Goal: Task Accomplishment & Management: Use online tool/utility

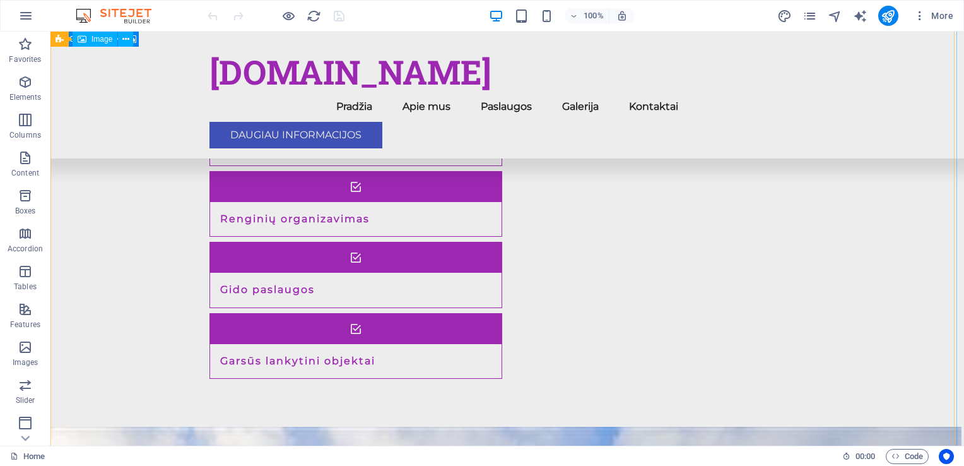
scroll to position [1577, 0]
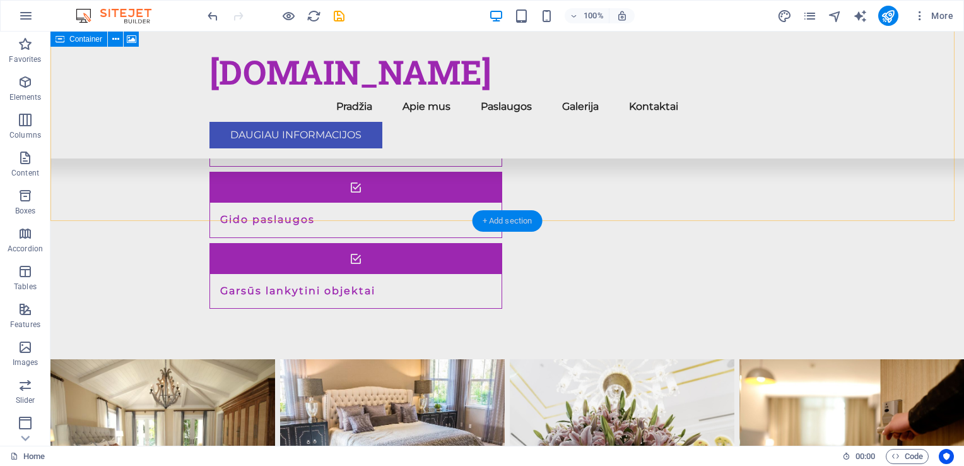
click at [509, 221] on div "+ Add section" at bounding box center [508, 220] width 70 height 21
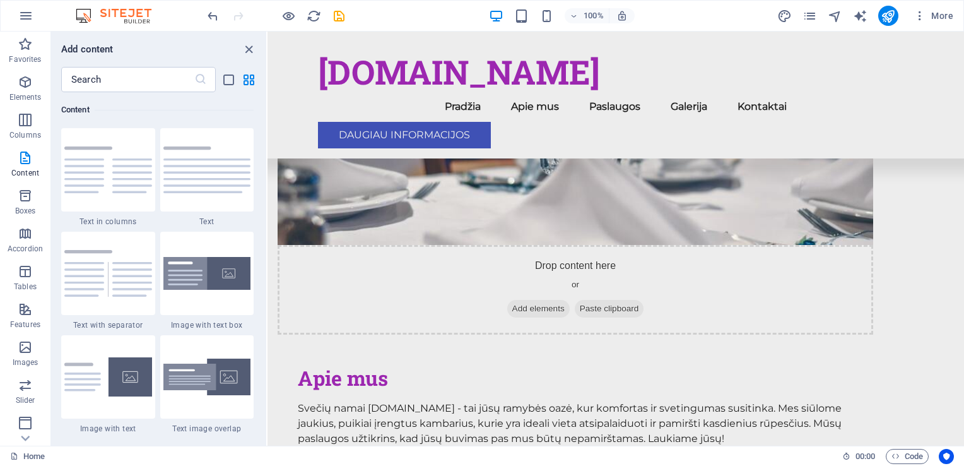
scroll to position [778, 0]
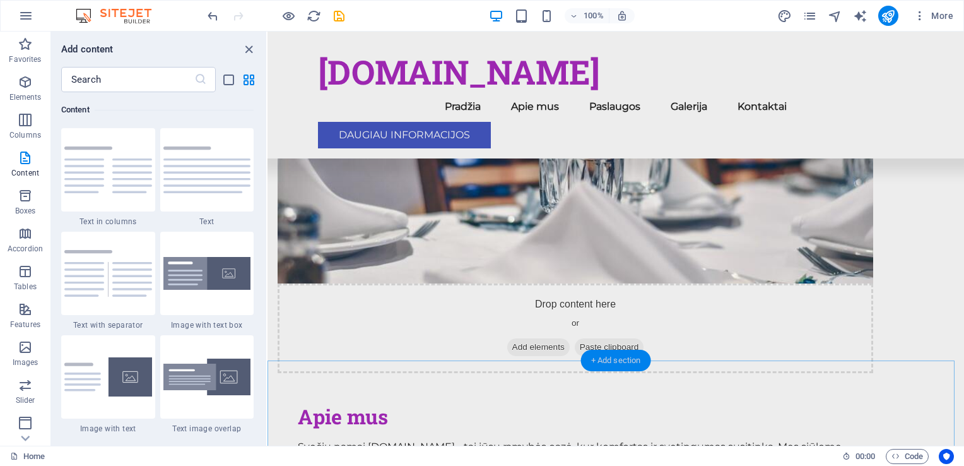
click at [593, 360] on div "+ Add section" at bounding box center [616, 360] width 70 height 21
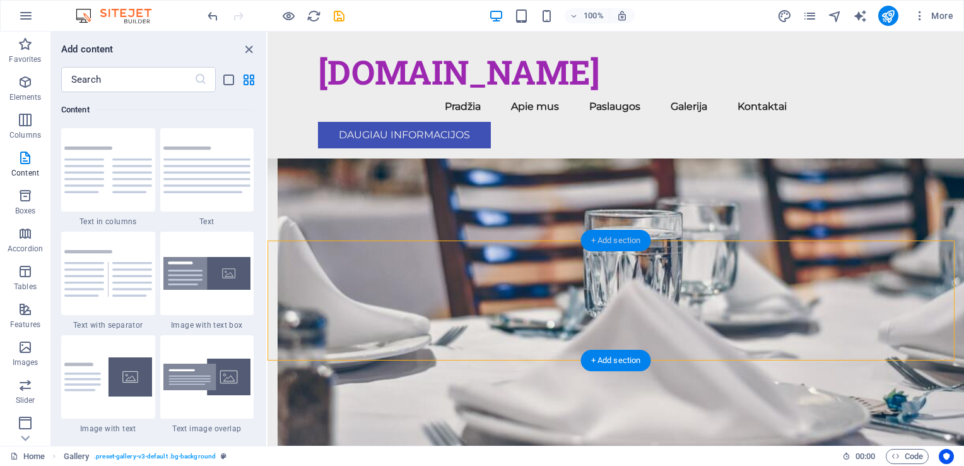
click at [598, 245] on div "+ Add section" at bounding box center [616, 240] width 70 height 21
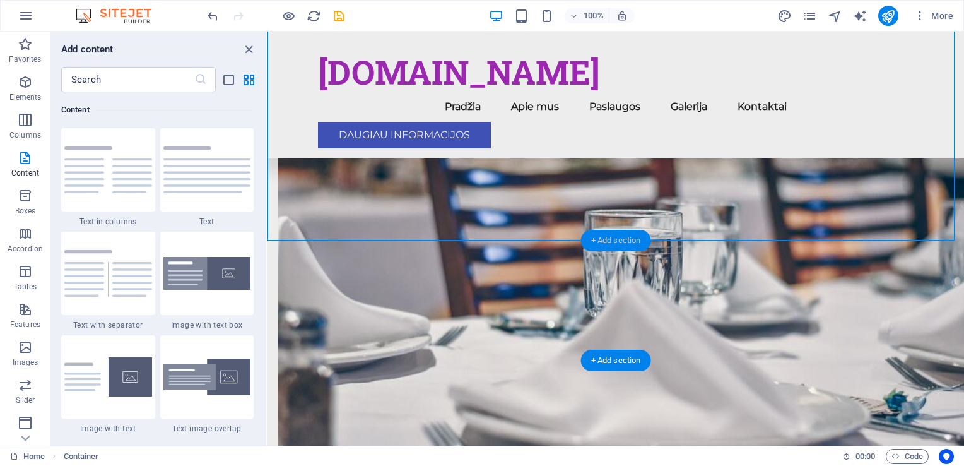
click at [598, 245] on div "+ Add section" at bounding box center [616, 240] width 70 height 21
click at [594, 358] on div "+ Add section" at bounding box center [616, 360] width 70 height 21
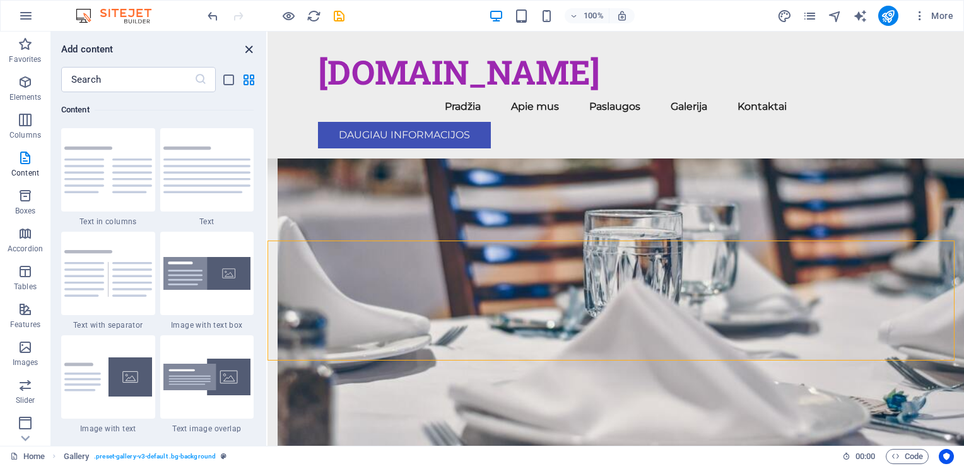
click at [252, 47] on icon "close panel" at bounding box center [249, 49] width 15 height 15
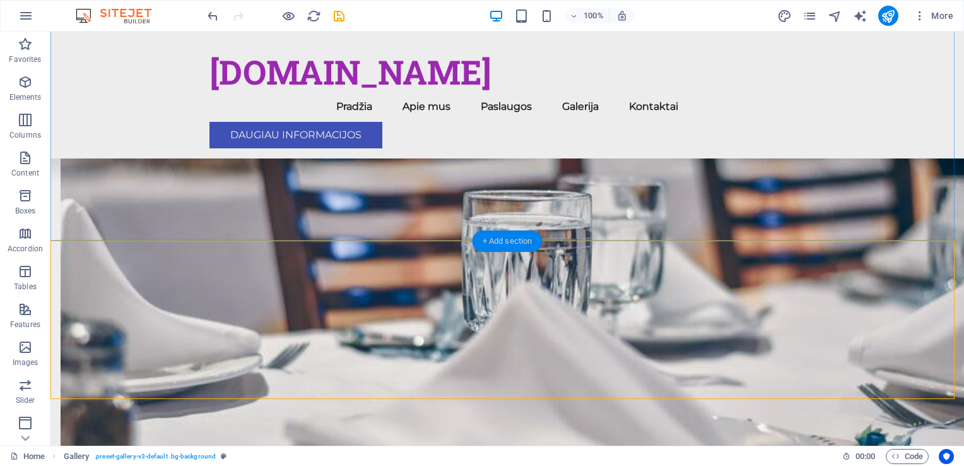
click at [483, 239] on div "+ Add section" at bounding box center [508, 240] width 70 height 21
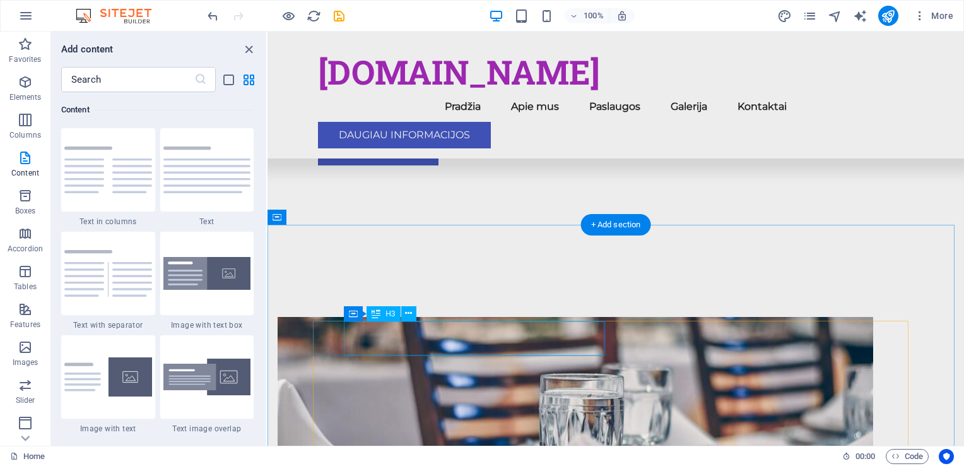
scroll to position [463, 0]
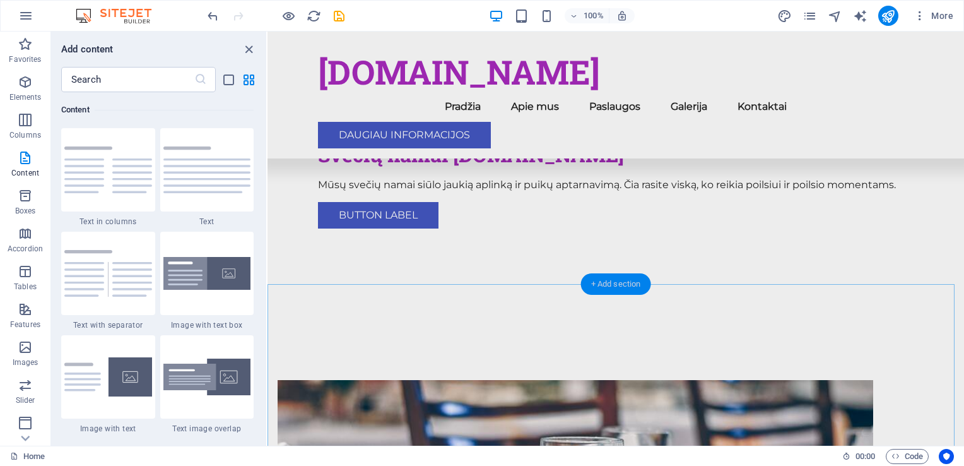
click at [592, 283] on div "+ Add section" at bounding box center [616, 283] width 70 height 21
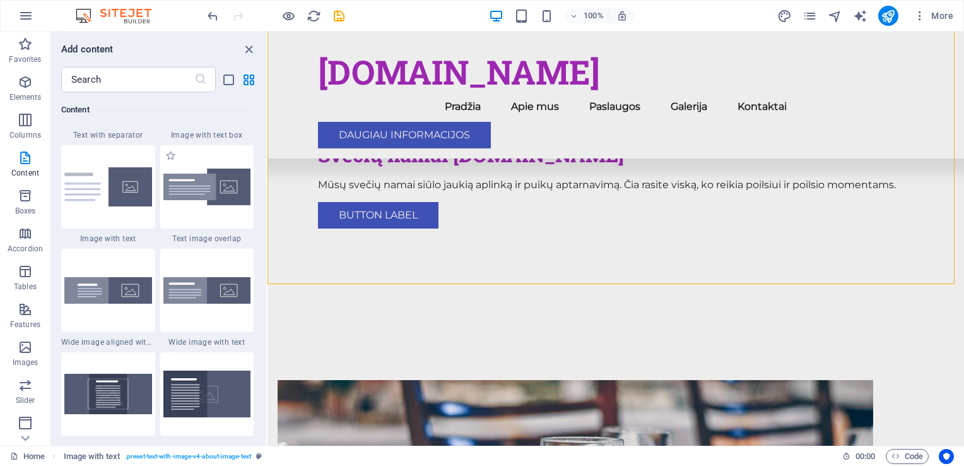
scroll to position [2397, 0]
drag, startPoint x: 131, startPoint y: 394, endPoint x: 122, endPoint y: 395, distance: 8.9
click at [131, 394] on img at bounding box center [108, 394] width 88 height 40
click at [268, 395] on div "Drag here to replace the existing content. Press “Ctrl” if you want to create a…" at bounding box center [616, 239] width 697 height 414
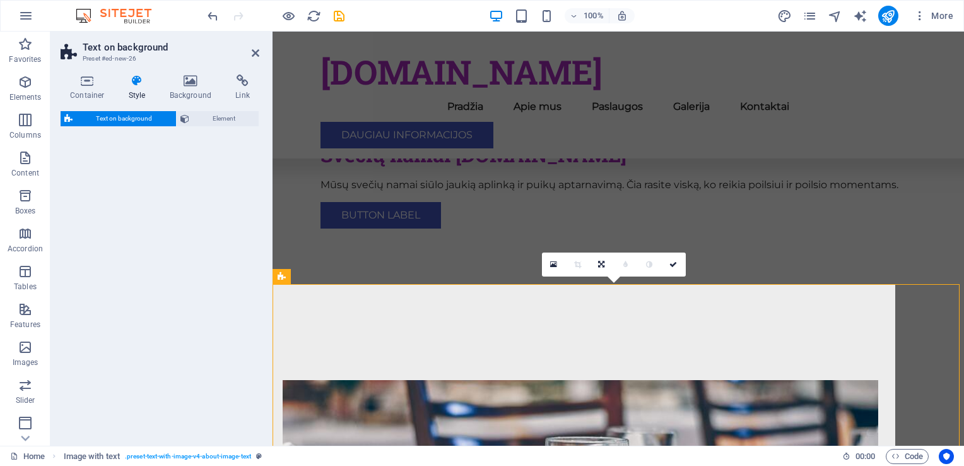
select select "%"
select select "rem"
select select "px"
select select "preset-fullscreen-text-on-background-v2-centered"
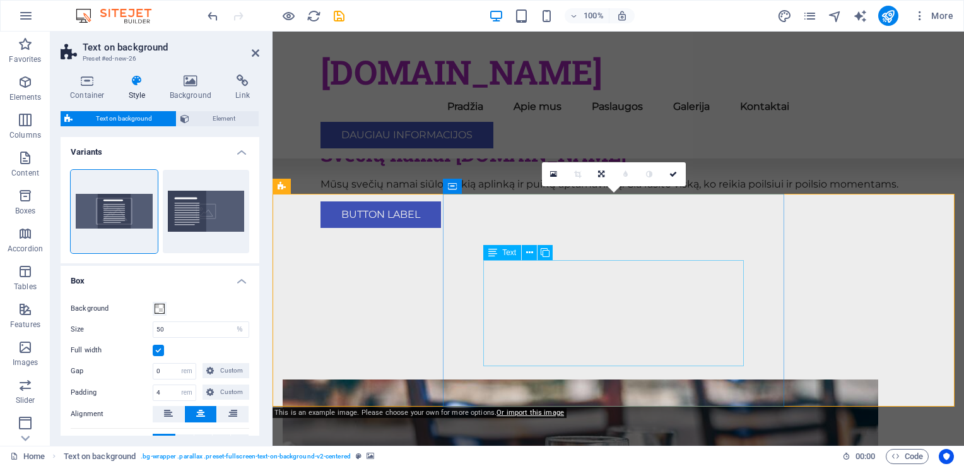
scroll to position [463, 0]
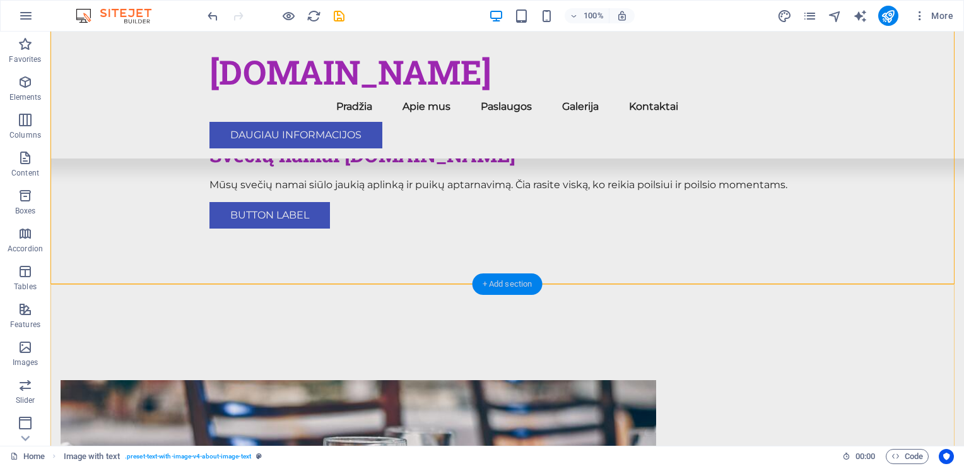
click at [508, 283] on div "+ Add section" at bounding box center [508, 283] width 70 height 21
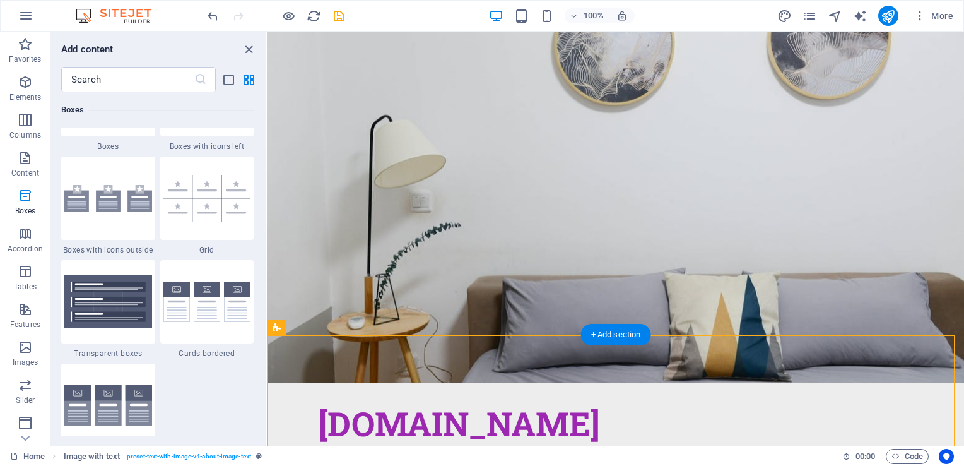
scroll to position [0, 0]
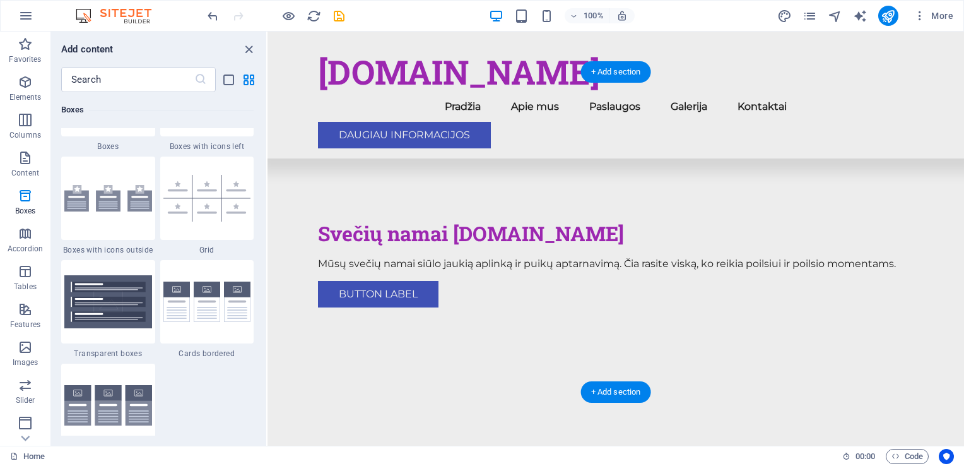
scroll to position [505, 0]
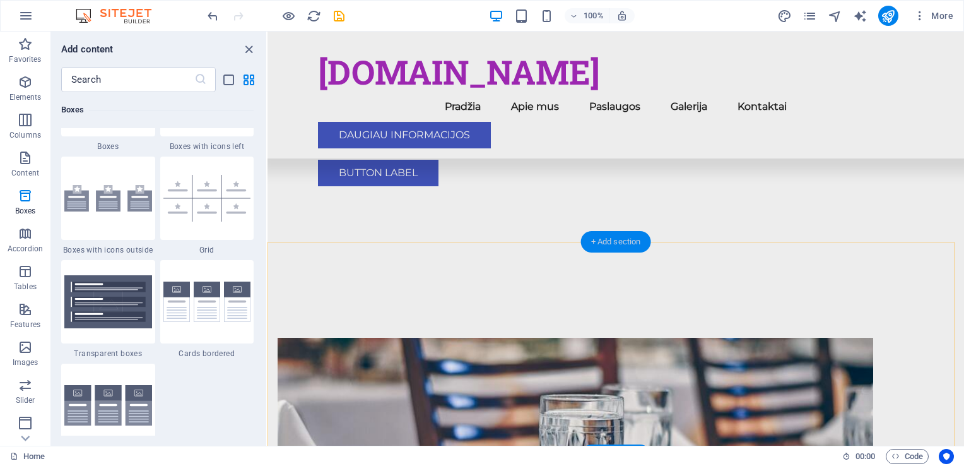
click at [612, 240] on div "+ Add section" at bounding box center [616, 241] width 70 height 21
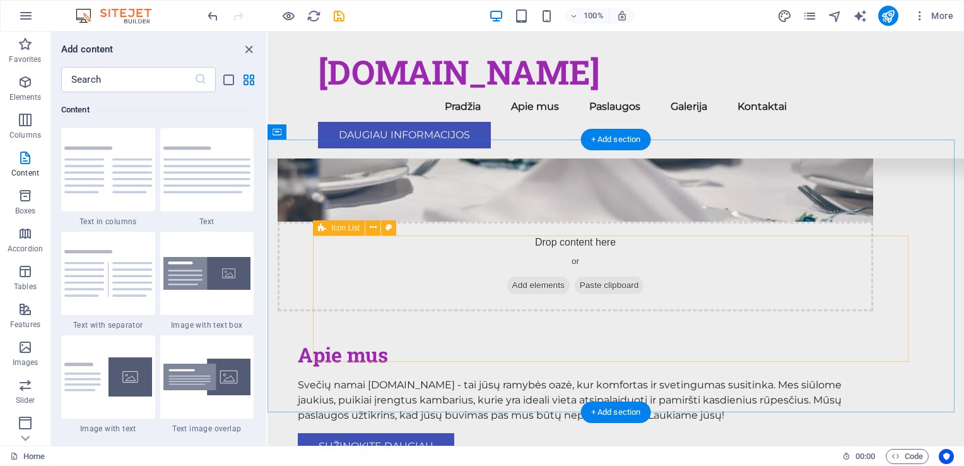
scroll to position [946, 0]
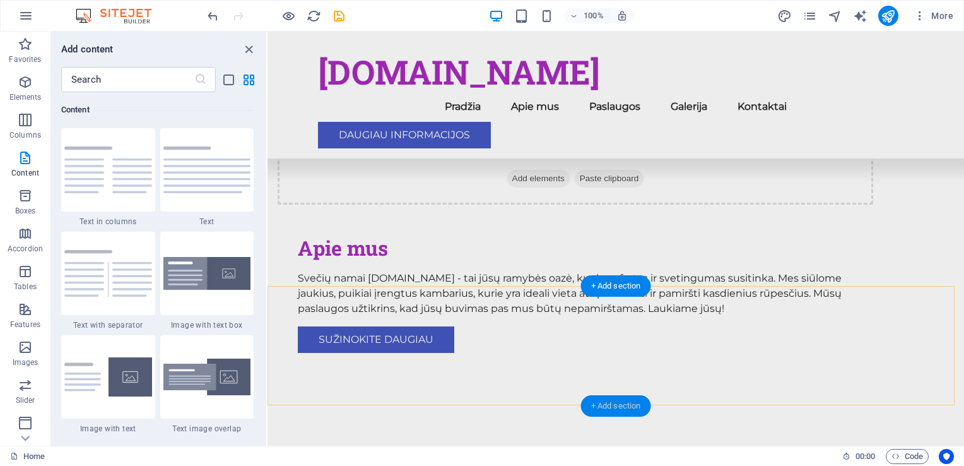
click at [598, 401] on div "+ Add section" at bounding box center [616, 405] width 70 height 21
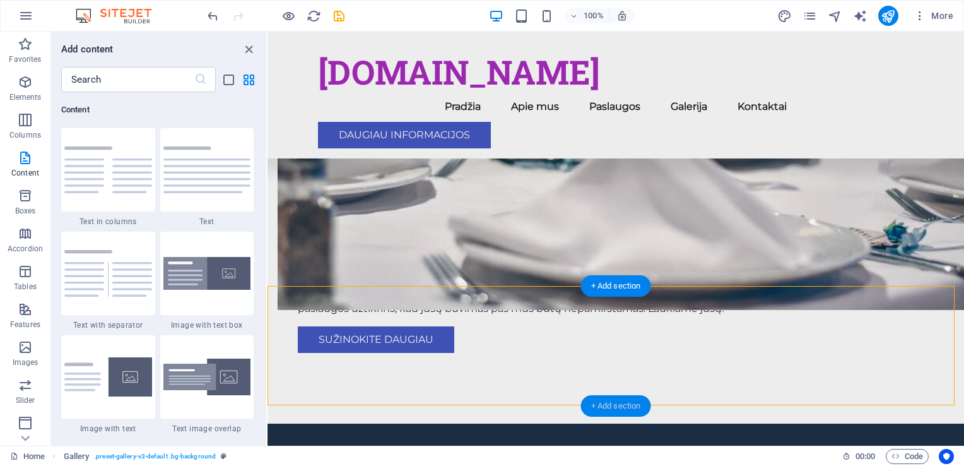
click at [598, 402] on div "+ Add section" at bounding box center [616, 405] width 70 height 21
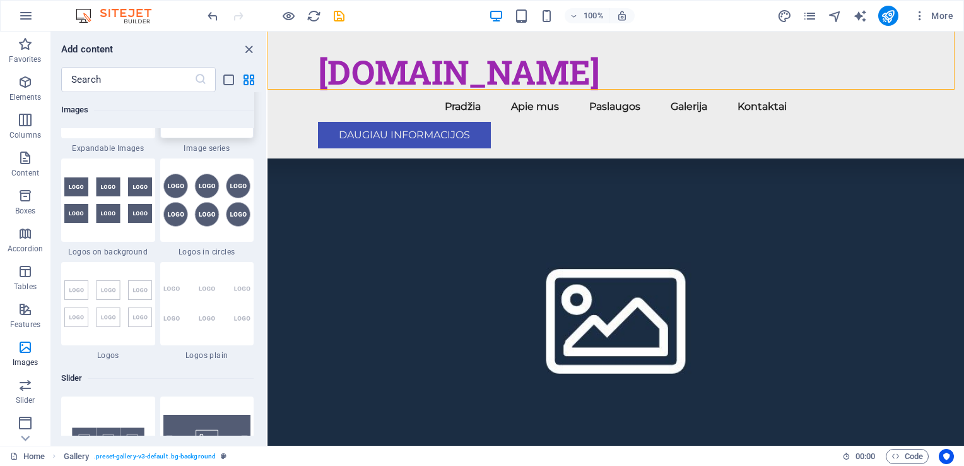
scroll to position [6941, 0]
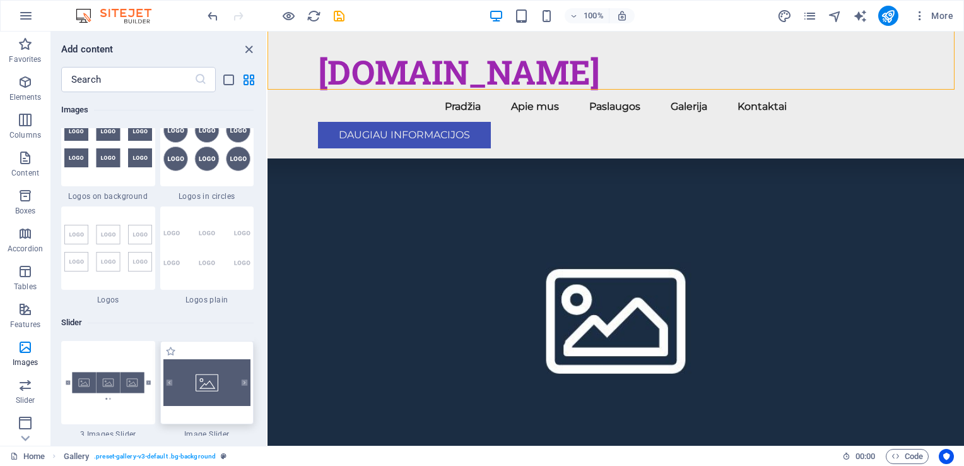
click at [197, 377] on img at bounding box center [207, 382] width 88 height 47
click at [268, 377] on div "Drag here to replace the existing content. Press “Ctrl” if you want to create a…" at bounding box center [616, 239] width 697 height 414
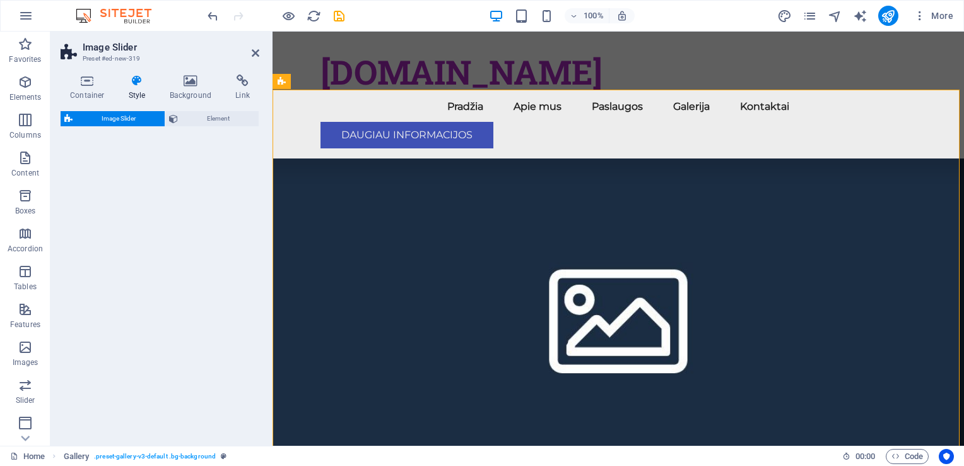
select select "rem"
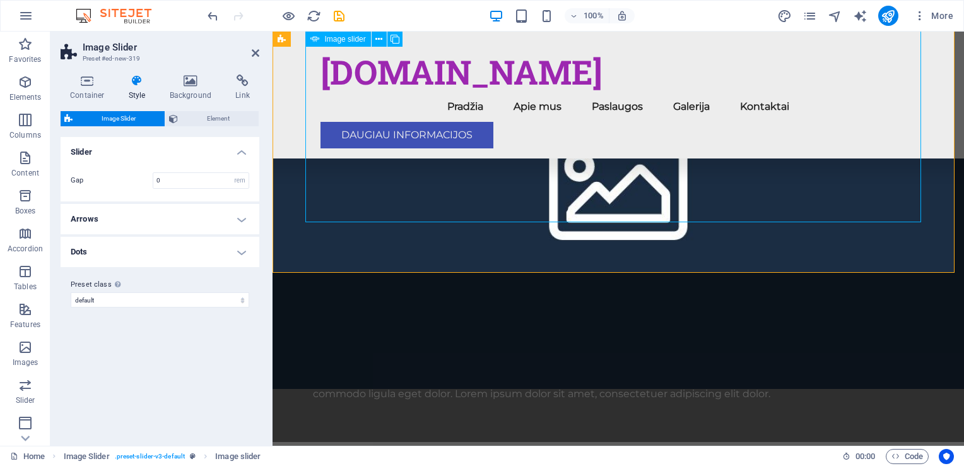
scroll to position [1388, 0]
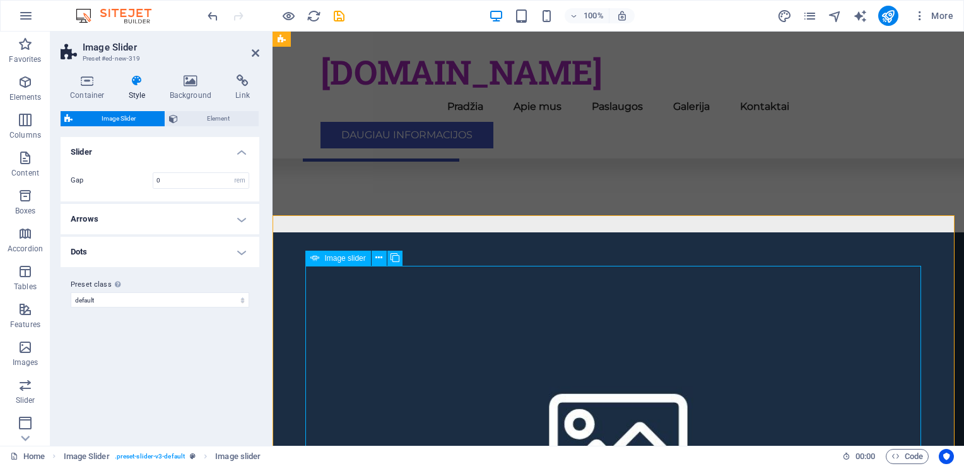
scroll to position [1136, 0]
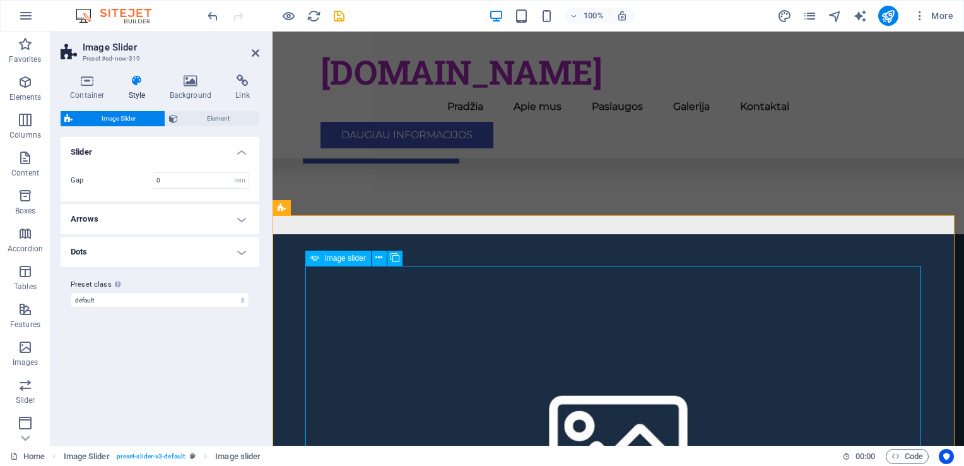
select select "px"
select select "ms"
select select "s"
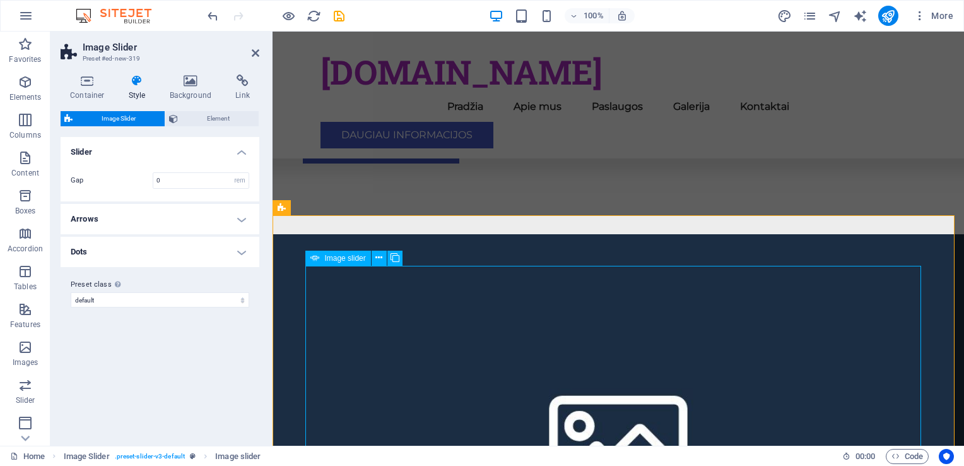
select select "progressive"
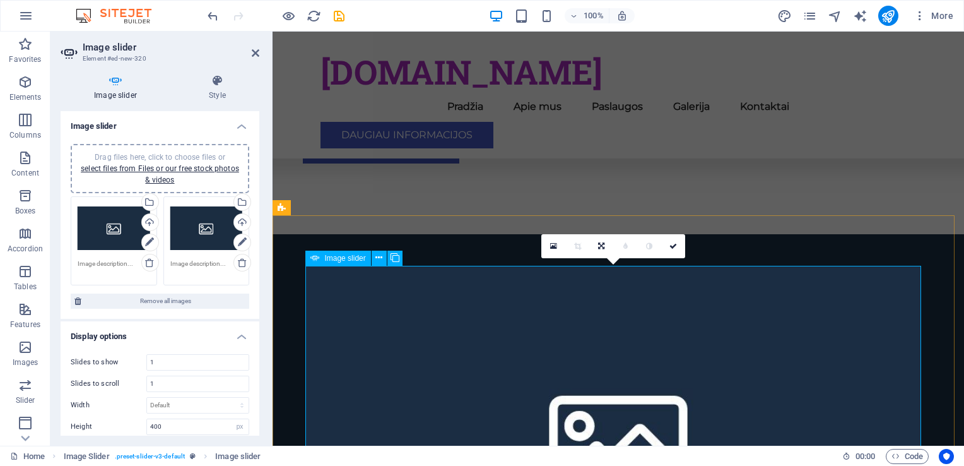
click at [336, 259] on span "Image slider" at bounding box center [344, 258] width 41 height 8
click at [379, 259] on icon at bounding box center [378, 257] width 7 height 13
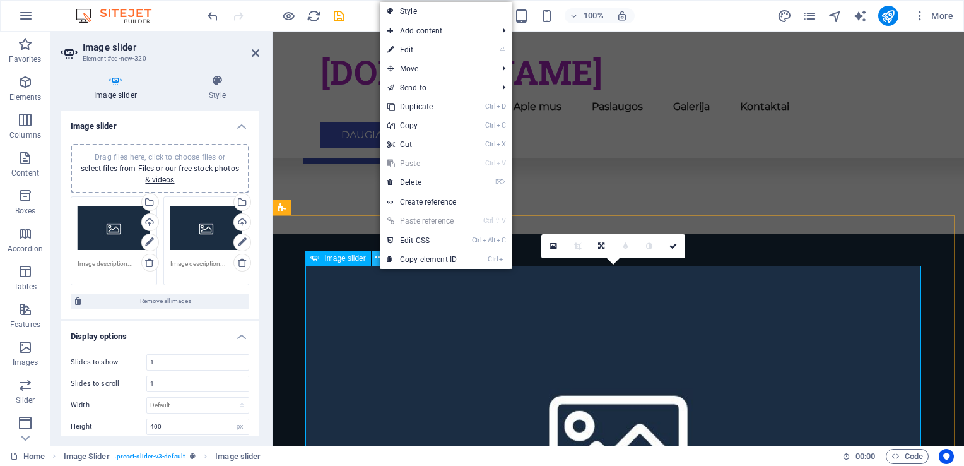
click at [379, 259] on icon at bounding box center [378, 257] width 7 height 13
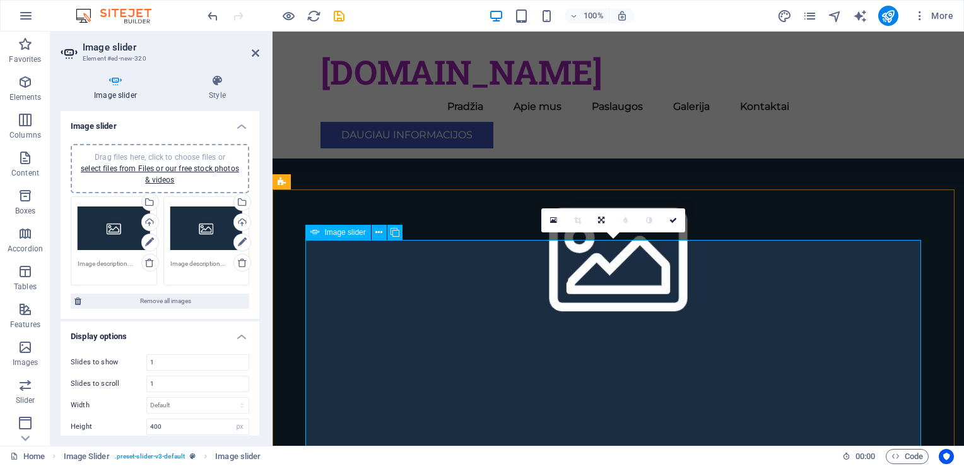
scroll to position [1325, 0]
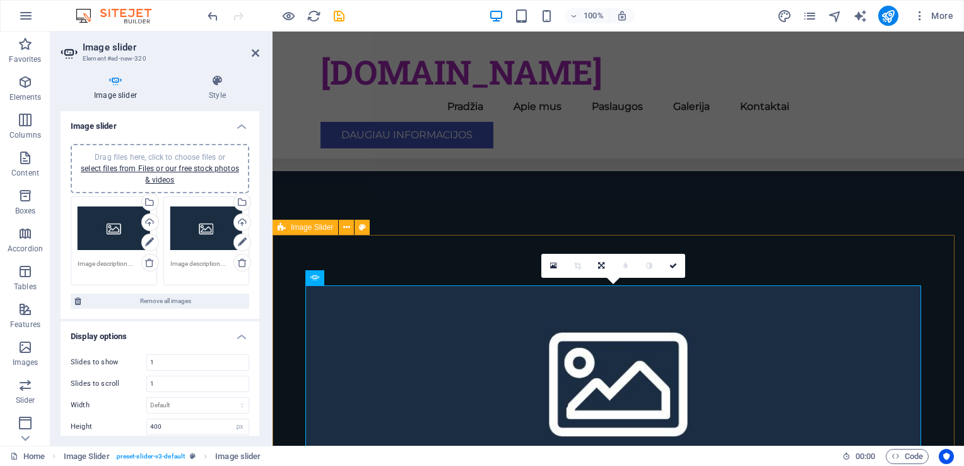
scroll to position [1073, 0]
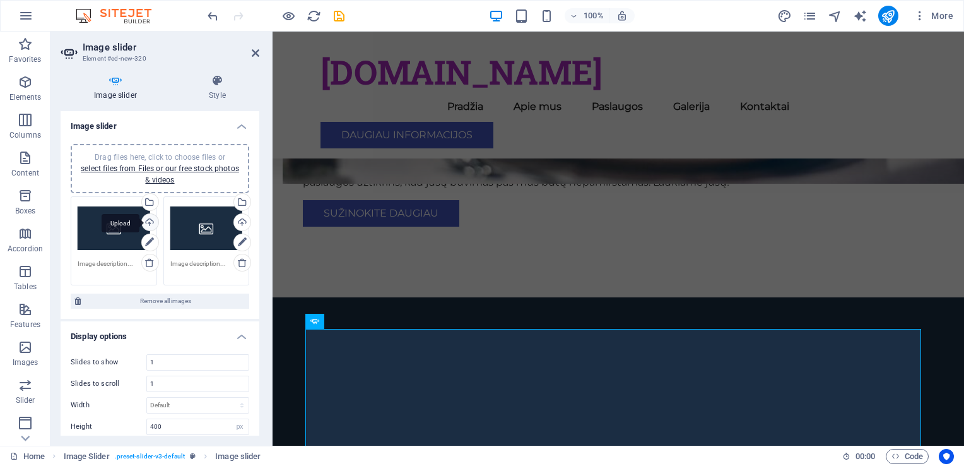
click at [149, 221] on div "Upload" at bounding box center [148, 223] width 19 height 19
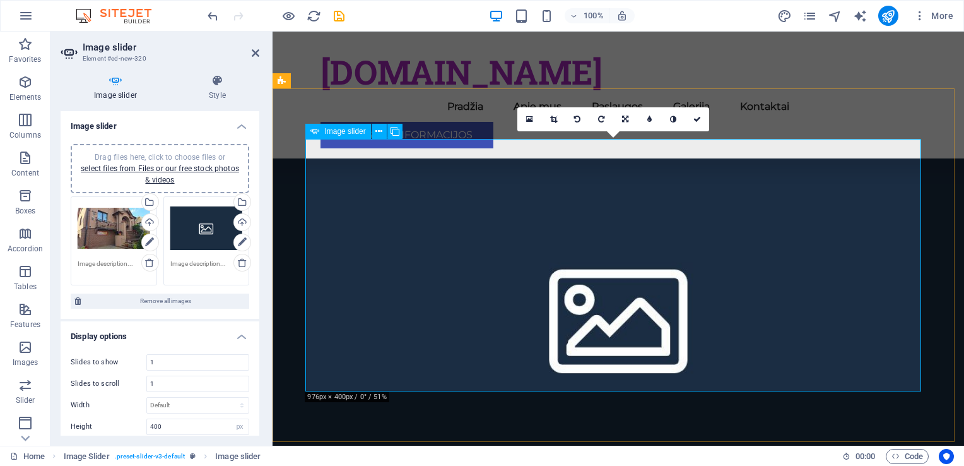
scroll to position [1325, 0]
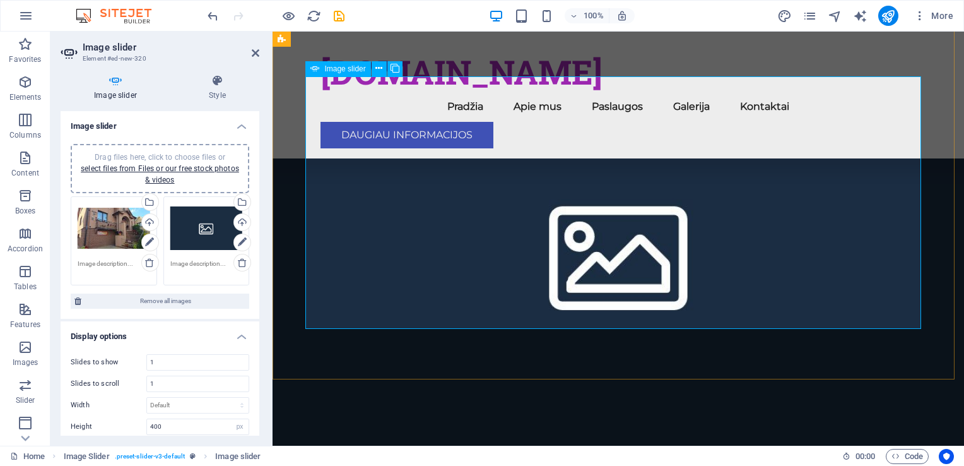
click at [237, 223] on div "Upload" at bounding box center [241, 223] width 19 height 19
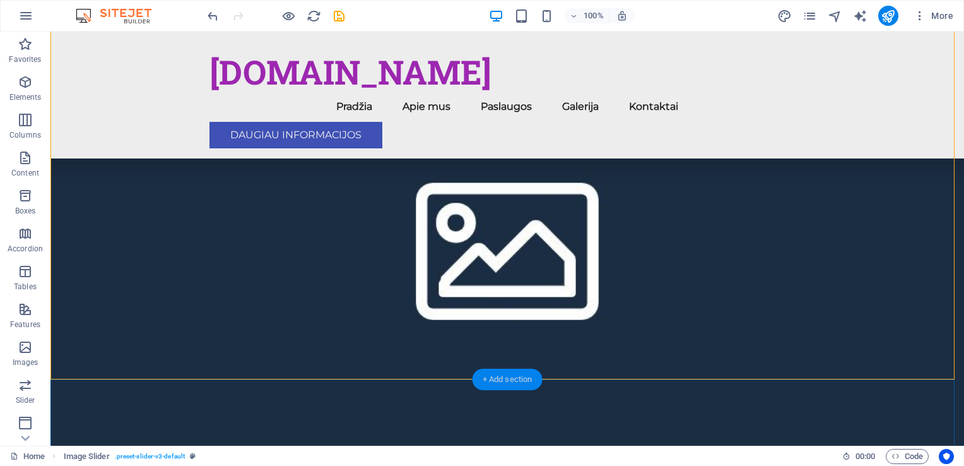
click at [505, 380] on div "+ Add section" at bounding box center [508, 378] width 70 height 21
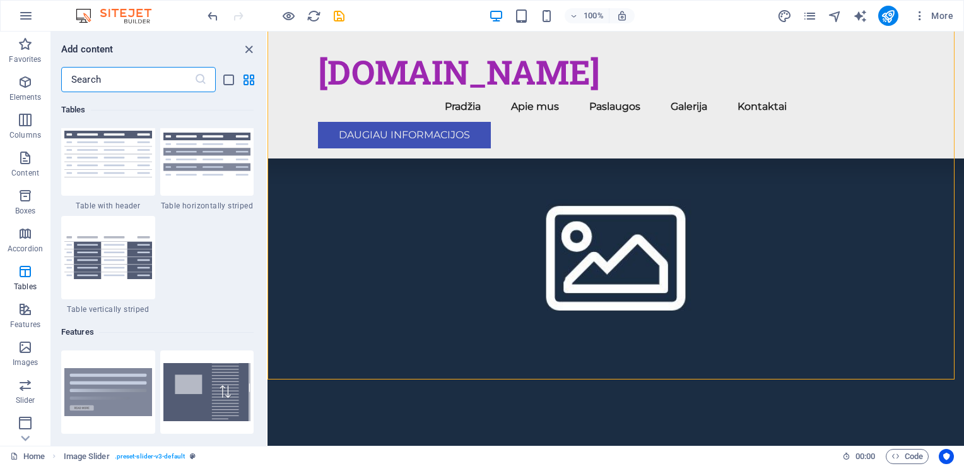
scroll to position [4732, 0]
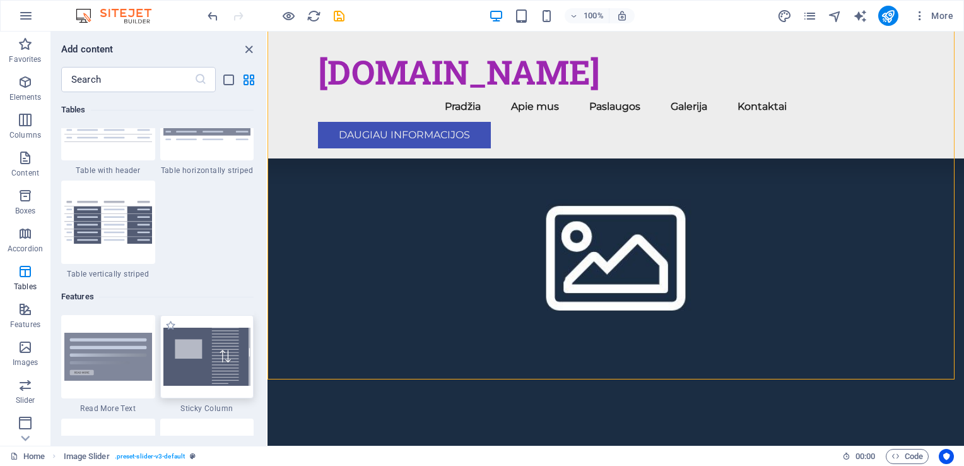
click at [213, 350] on img at bounding box center [207, 356] width 88 height 58
click at [268, 354] on div "Drag and drop a file to add it H2 Container Container Image with text Container…" at bounding box center [616, 239] width 697 height 414
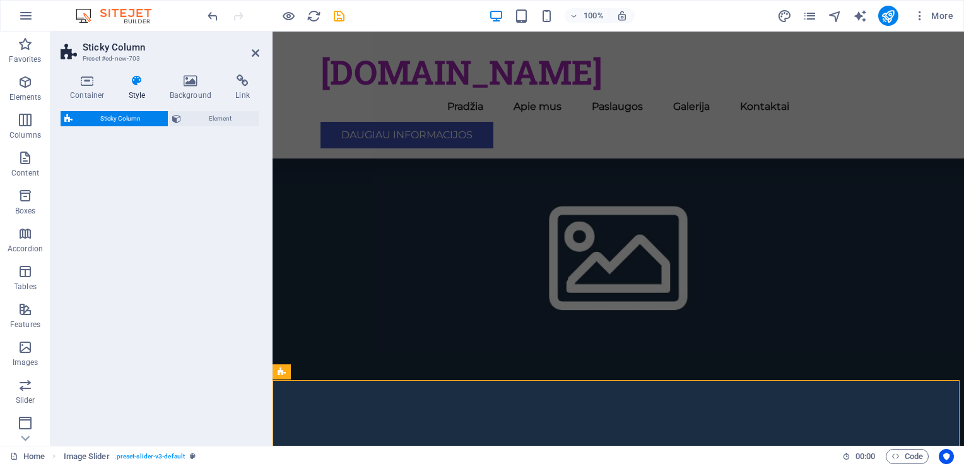
select select "%"
select select "rem"
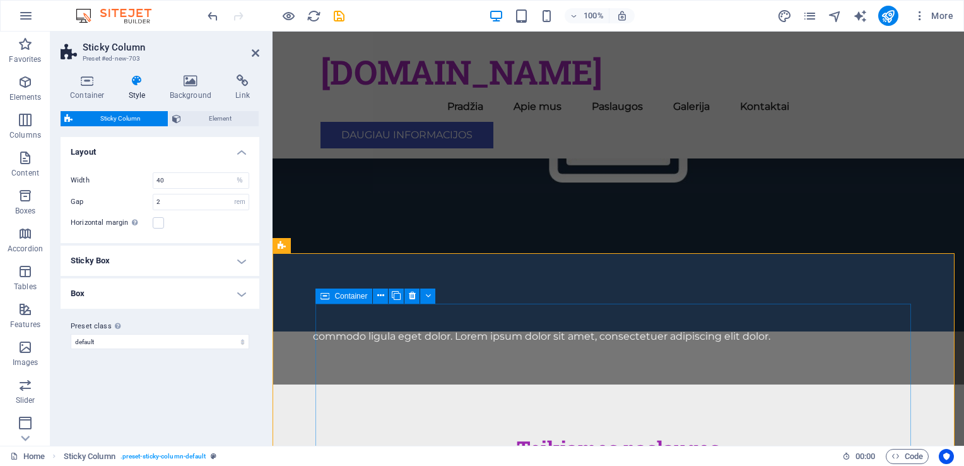
scroll to position [1451, 0]
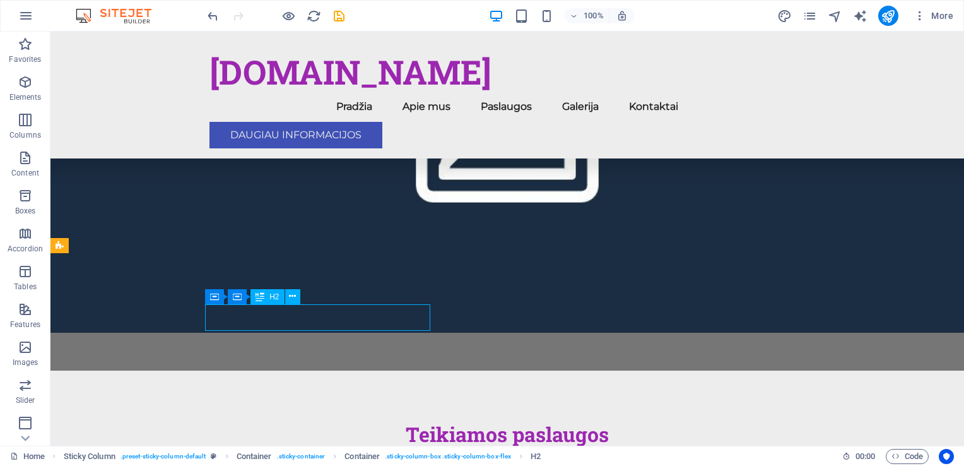
drag, startPoint x: 194, startPoint y: 317, endPoint x: 418, endPoint y: 317, distance: 223.4
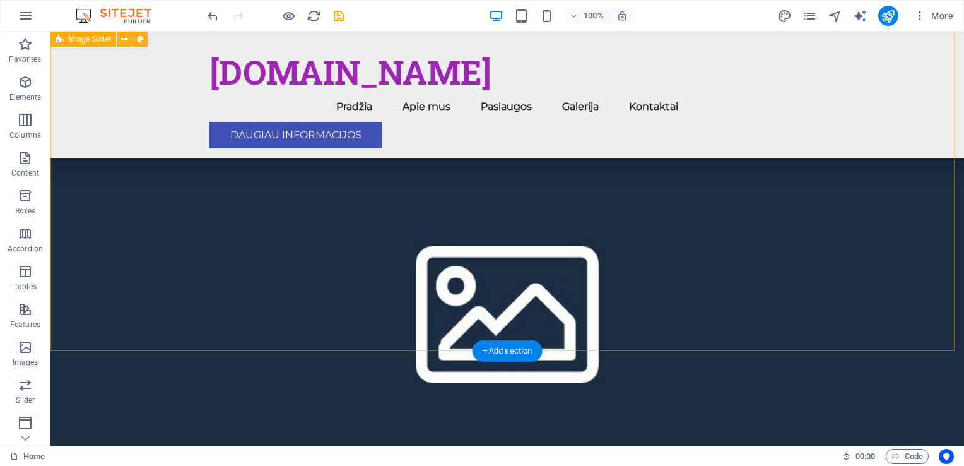
scroll to position [1460, 0]
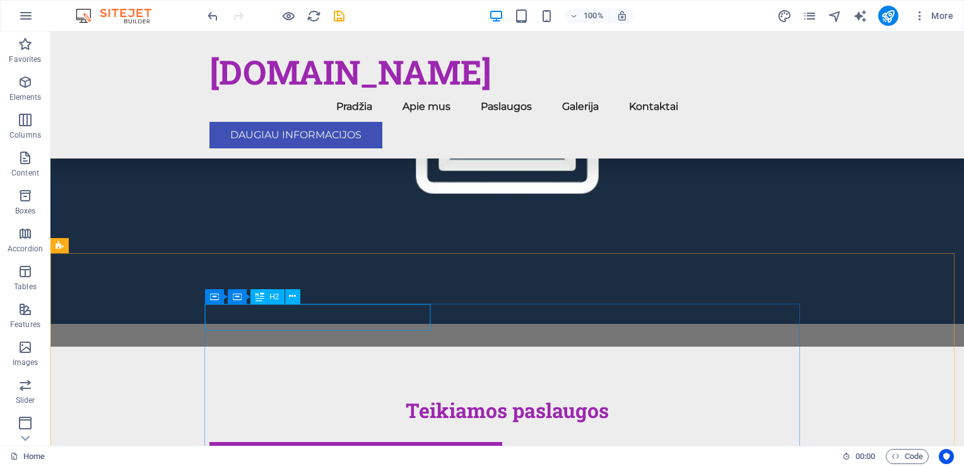
click at [263, 298] on icon at bounding box center [260, 296] width 9 height 15
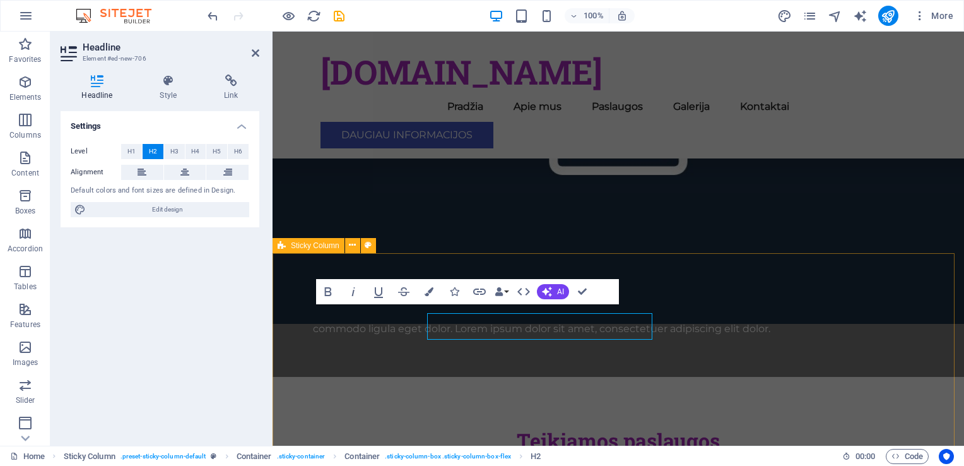
scroll to position [1451, 0]
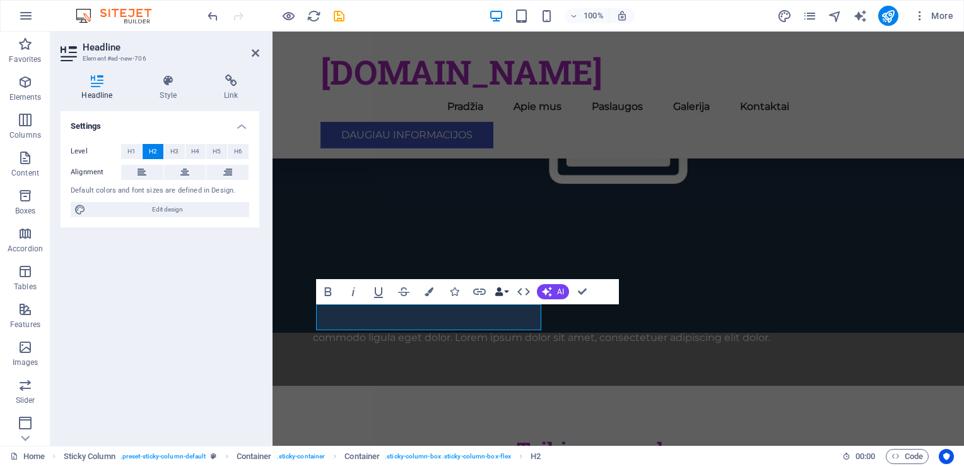
click at [504, 292] on button "Data Bindings" at bounding box center [502, 291] width 18 height 25
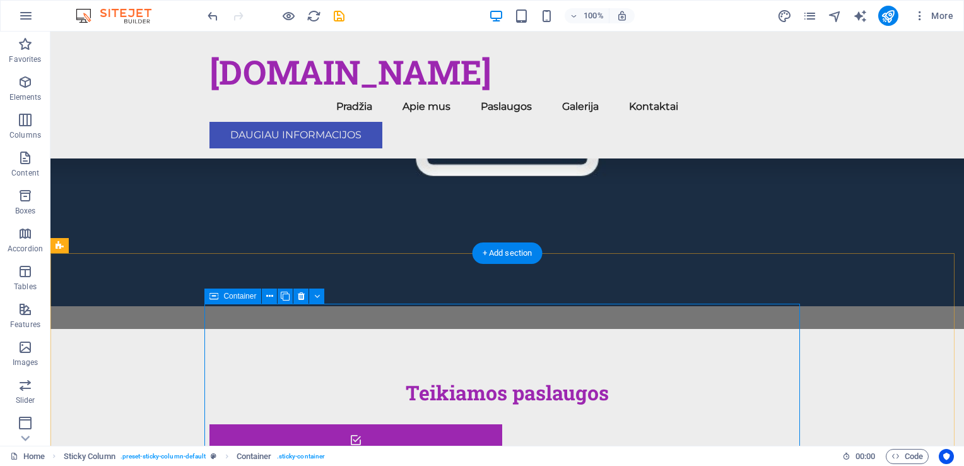
scroll to position [1523, 0]
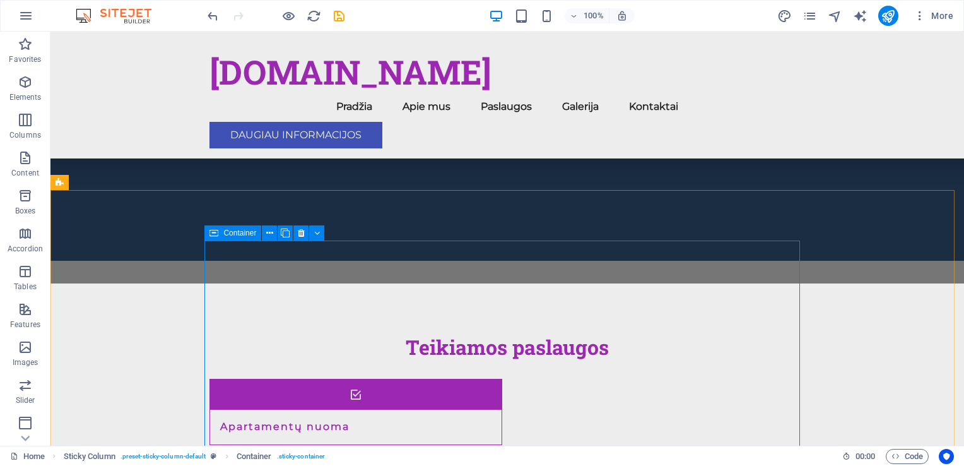
click at [242, 233] on span "Container" at bounding box center [239, 233] width 33 height 8
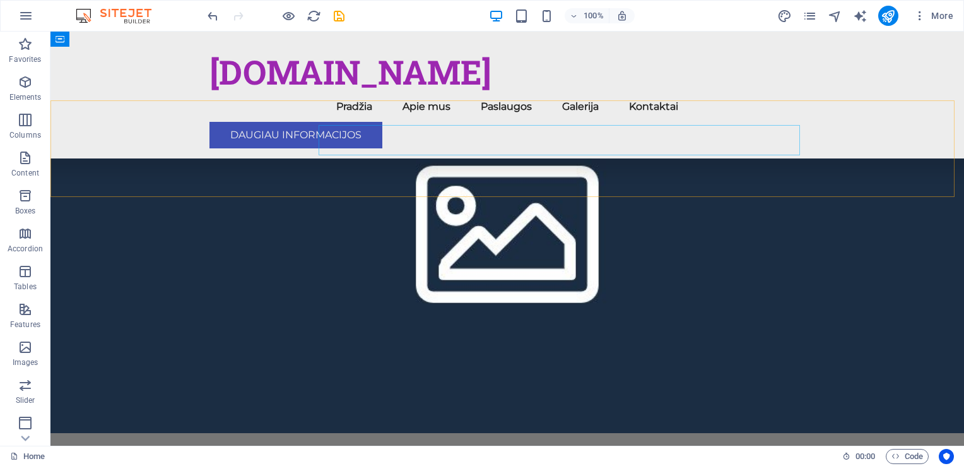
scroll to position [1397, 0]
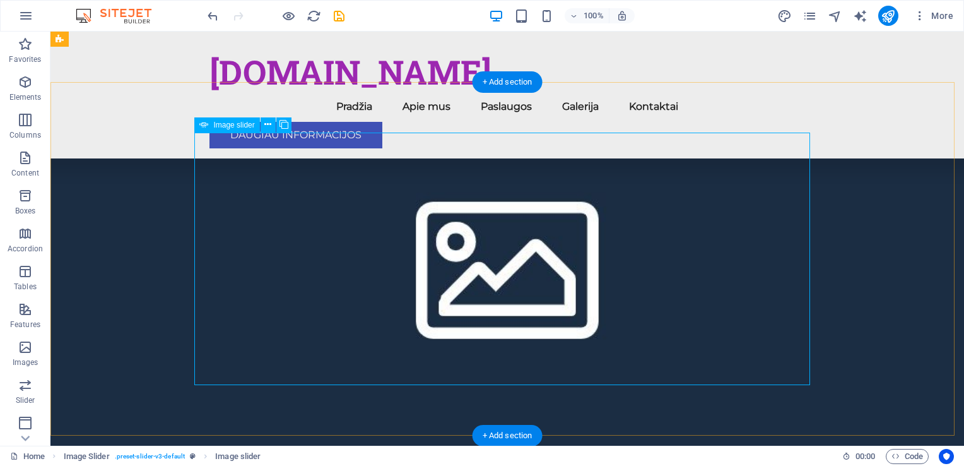
scroll to position [1271, 0]
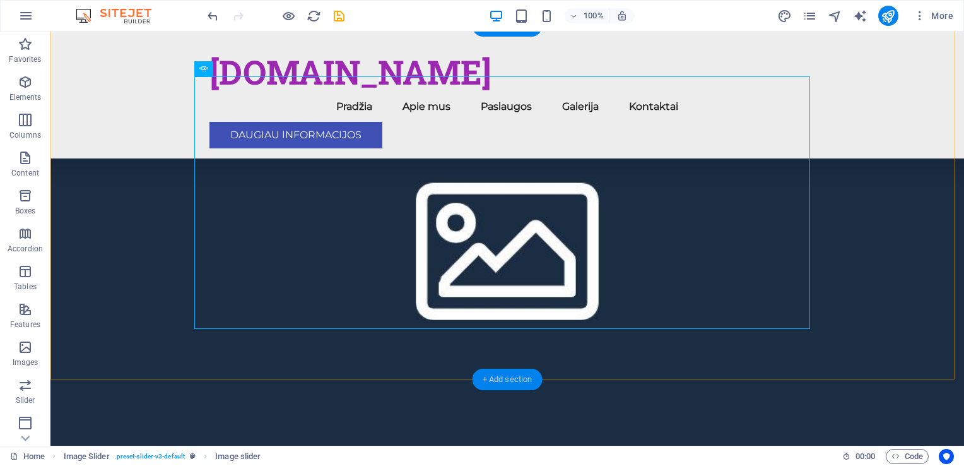
drag, startPoint x: 521, startPoint y: 380, endPoint x: 254, endPoint y: 348, distance: 268.8
click at [521, 380] on div "+ Add section" at bounding box center [508, 378] width 70 height 21
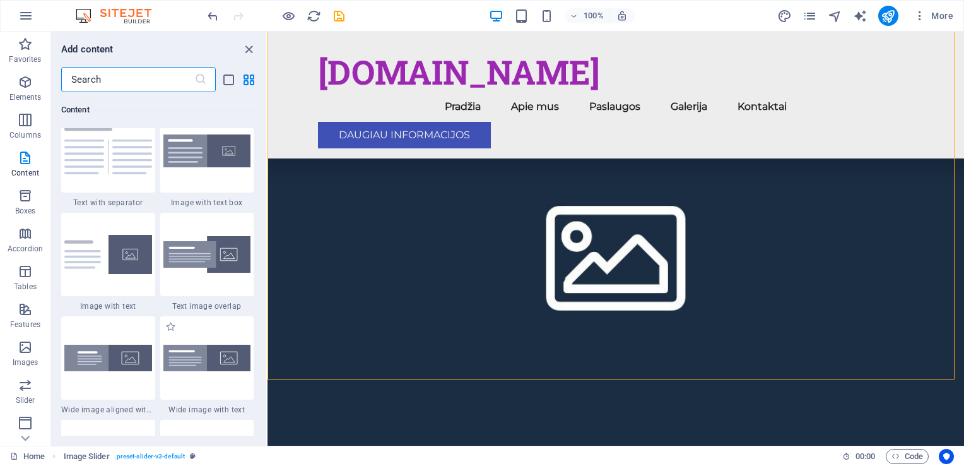
scroll to position [2397, 0]
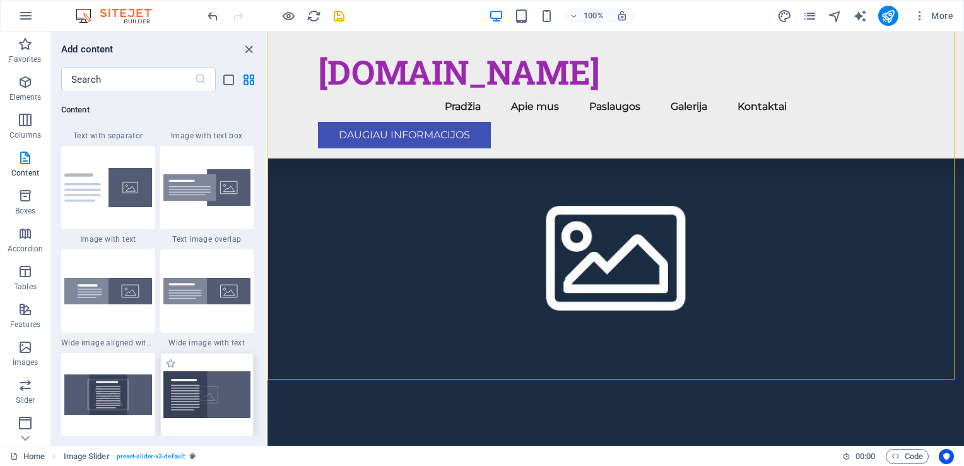
click at [217, 389] on img at bounding box center [207, 394] width 88 height 47
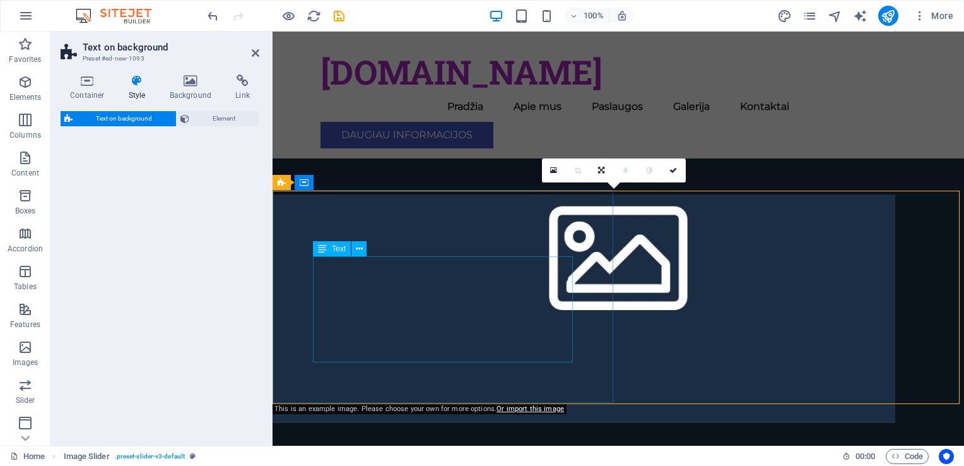
scroll to position [1514, 0]
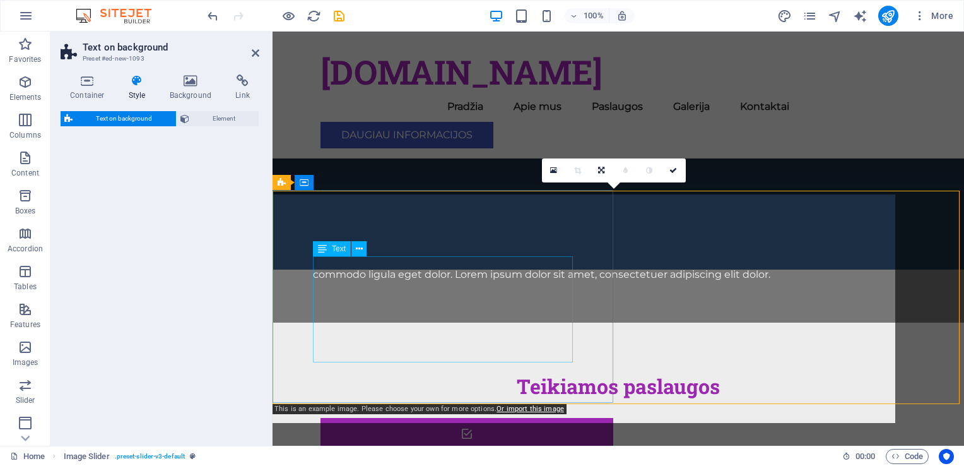
select select "%"
select select "rem"
select select "px"
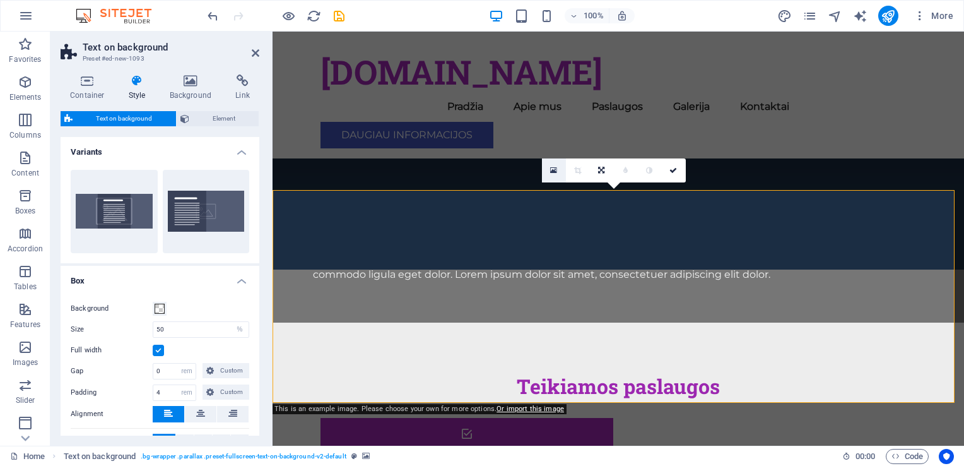
click at [555, 168] on icon at bounding box center [553, 170] width 7 height 9
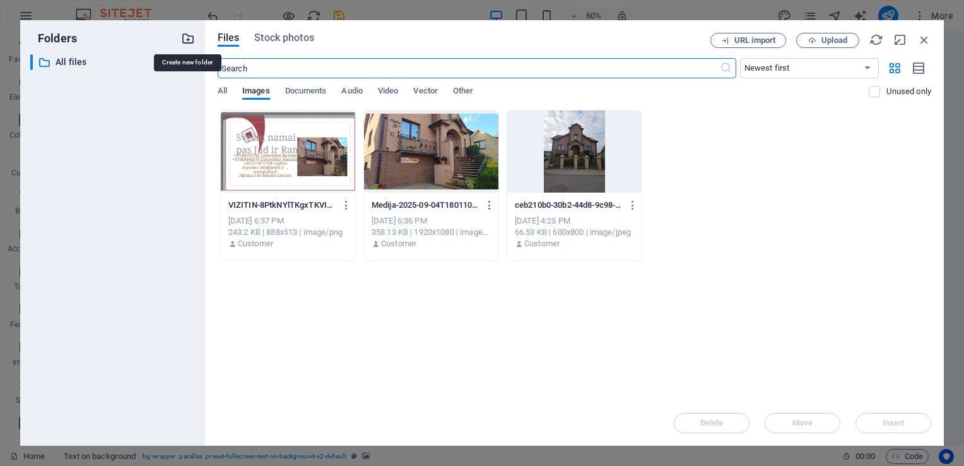
click at [189, 40] on icon "button" at bounding box center [188, 39] width 14 height 14
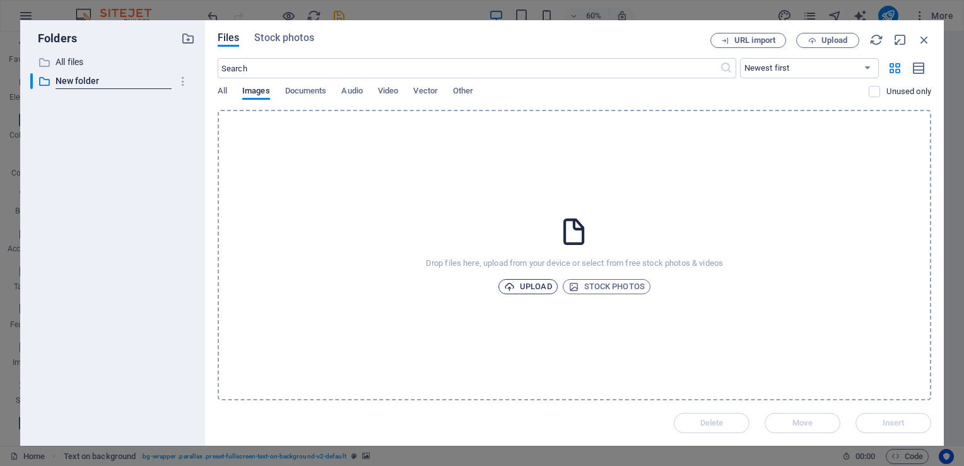
click at [527, 286] on span "Upload" at bounding box center [528, 286] width 48 height 15
click at [356, 92] on span "Audio" at bounding box center [351, 92] width 21 height 18
click at [391, 91] on span "Video" at bounding box center [388, 92] width 20 height 18
click at [893, 69] on icon "button" at bounding box center [895, 68] width 15 height 14
click at [893, 68] on icon "button" at bounding box center [895, 68] width 15 height 14
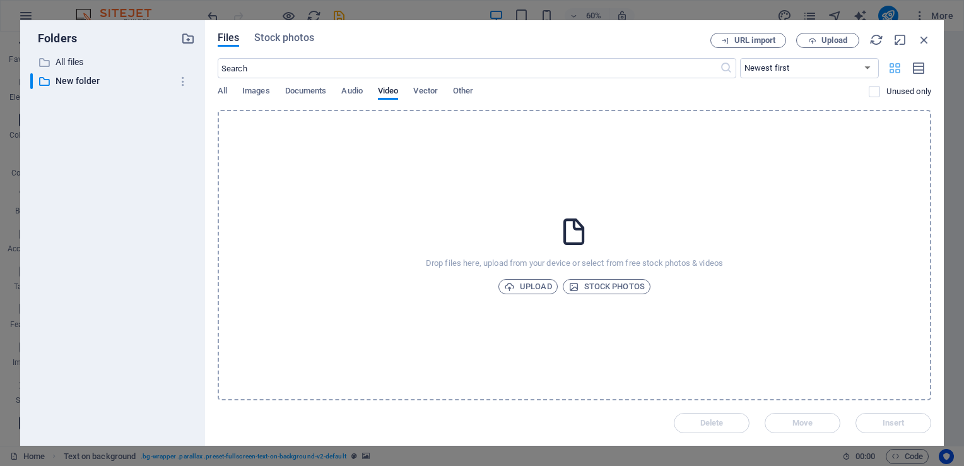
click at [893, 68] on icon "button" at bounding box center [895, 68] width 15 height 14
click at [923, 68] on icon "button" at bounding box center [919, 68] width 14 height 15
click at [64, 82] on p "New folder" at bounding box center [114, 81] width 116 height 15
click at [83, 75] on p "New folder" at bounding box center [114, 81] width 116 height 15
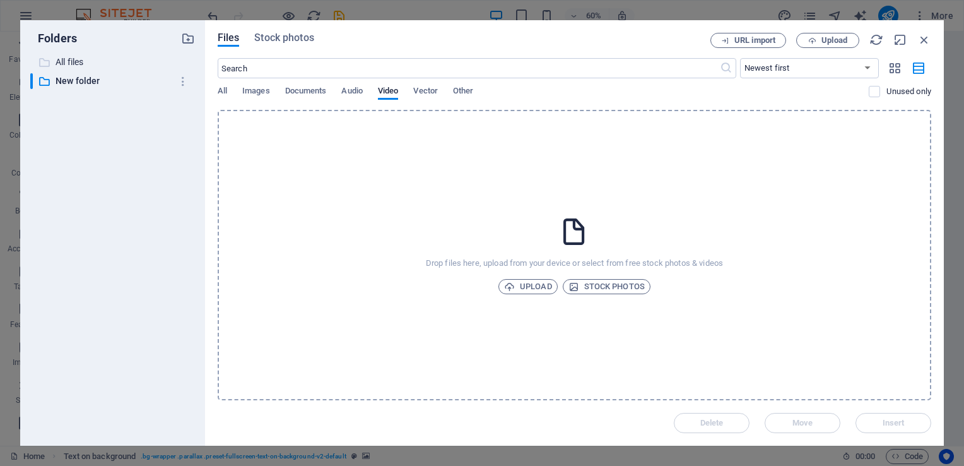
click at [101, 57] on p "All files" at bounding box center [114, 62] width 116 height 15
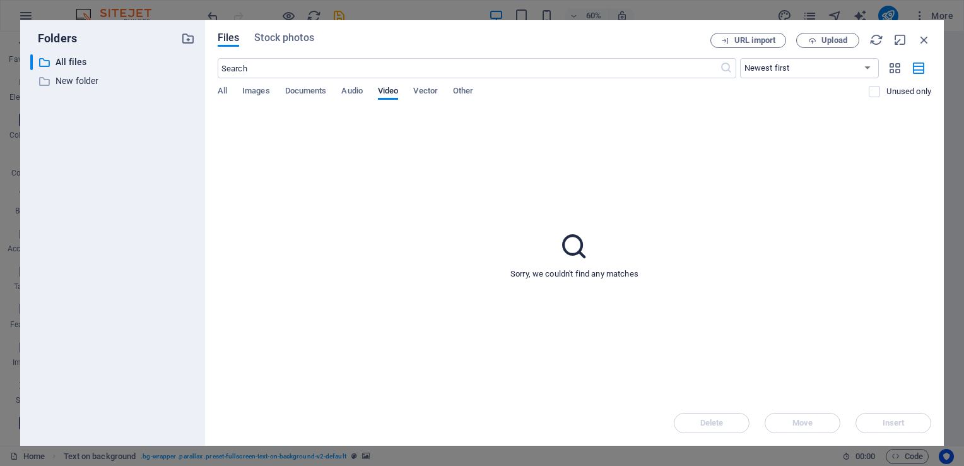
click at [576, 246] on icon at bounding box center [574, 246] width 32 height 32
click at [573, 246] on icon at bounding box center [574, 246] width 32 height 32
click at [351, 88] on span "Audio" at bounding box center [351, 92] width 21 height 18
click at [310, 90] on span "Documents" at bounding box center [306, 92] width 42 height 18
click at [256, 90] on span "Images" at bounding box center [256, 92] width 28 height 18
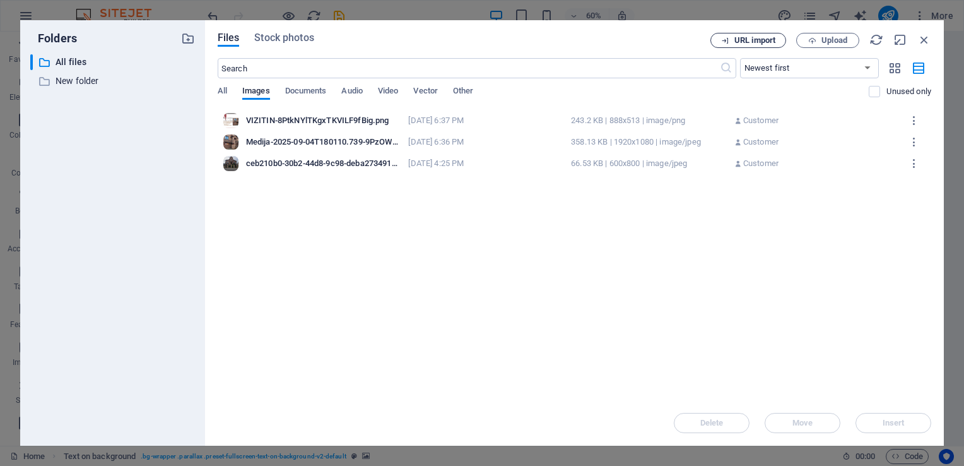
click at [757, 38] on span "URL import" at bounding box center [754, 41] width 41 height 8
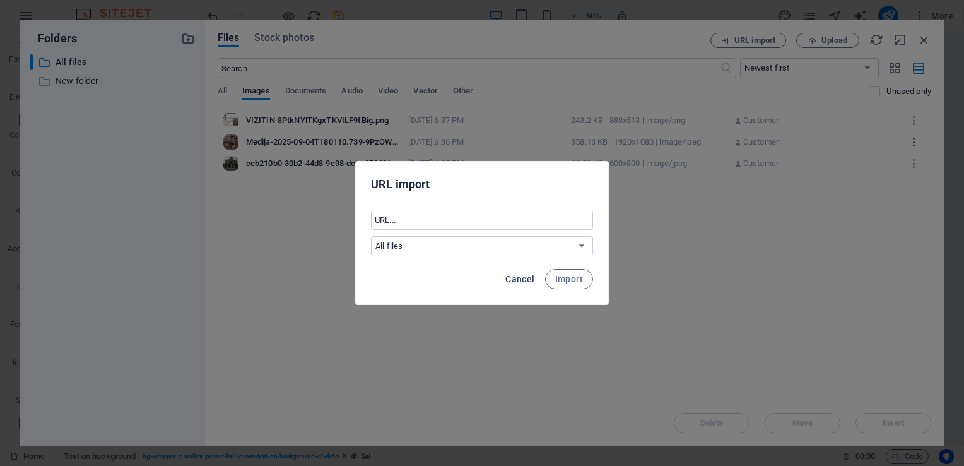
click at [516, 280] on span "Cancel" at bounding box center [519, 279] width 29 height 10
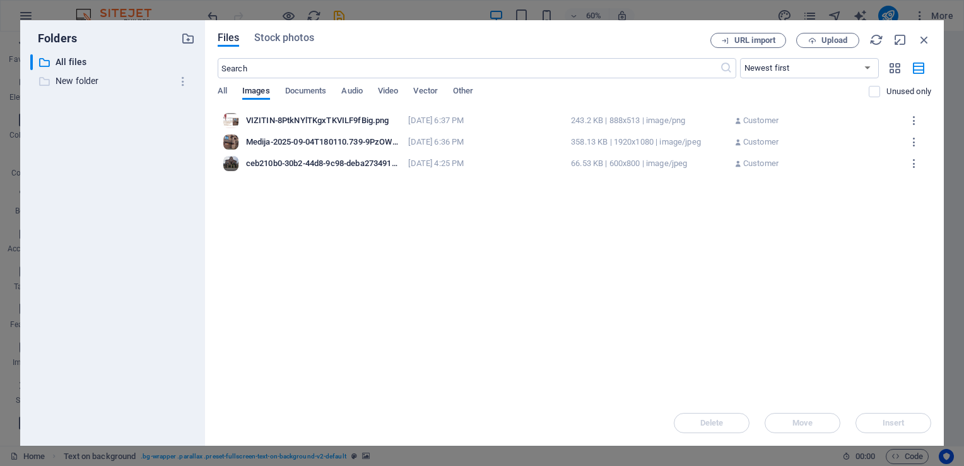
click at [69, 78] on p "New folder" at bounding box center [114, 81] width 116 height 15
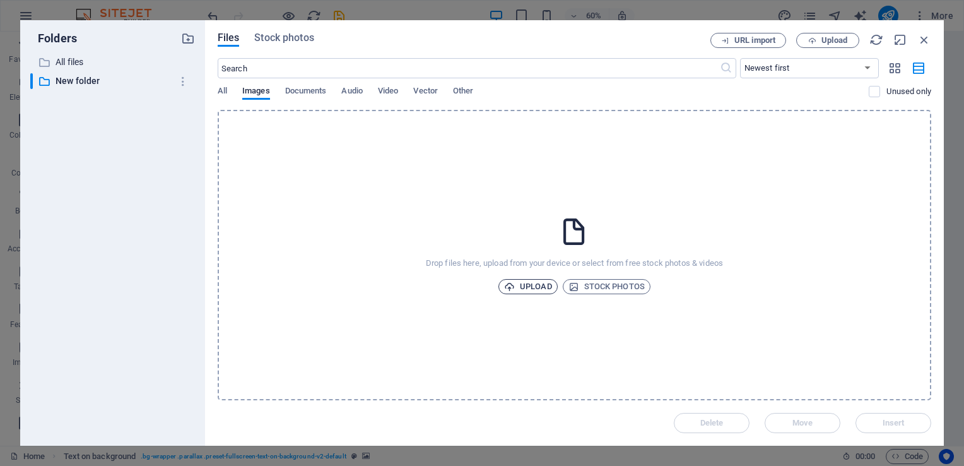
click at [525, 288] on span "Upload" at bounding box center [528, 286] width 48 height 15
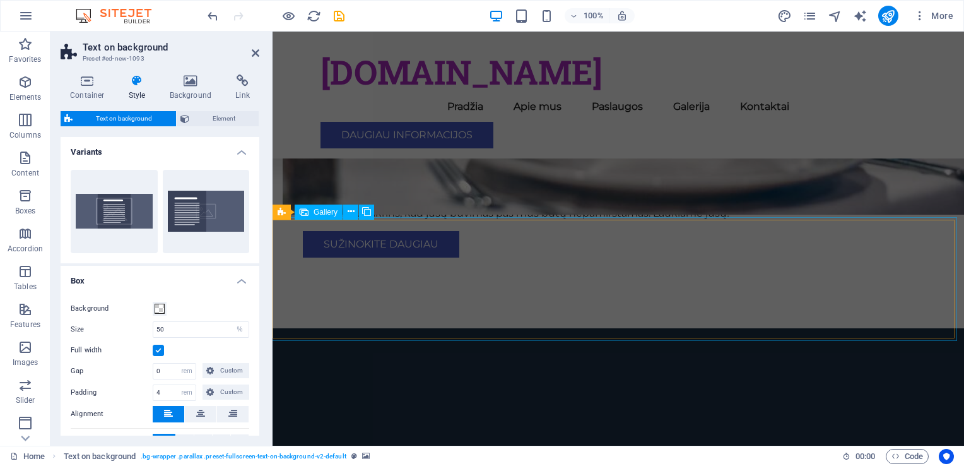
scroll to position [1010, 0]
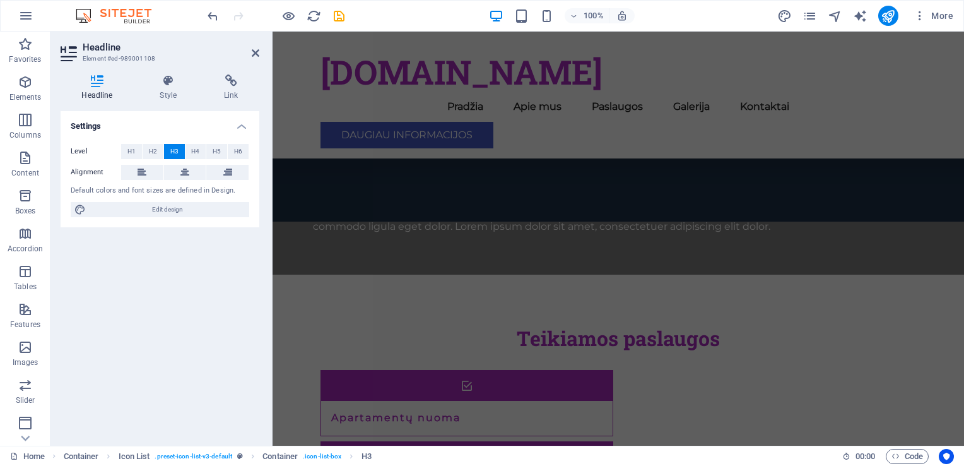
scroll to position [1577, 0]
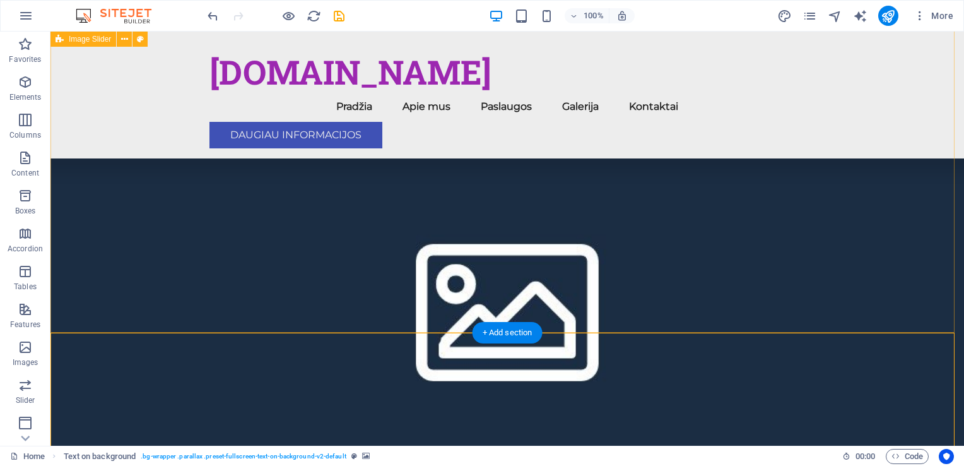
scroll to position [1262, 0]
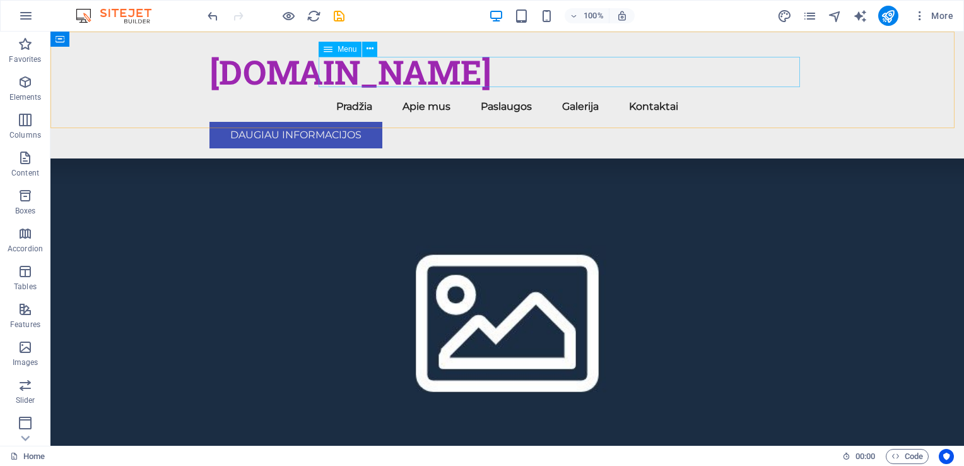
click at [563, 91] on nav "Pradžia Apie mus Paslaugos Galerija Kontaktai" at bounding box center [507, 106] width 596 height 30
click at [482, 91] on nav "Pradžia Apie mus Paslaugos Galerija Kontaktai" at bounding box center [507, 106] width 596 height 30
click at [411, 91] on nav "Pradžia Apie mus Paslaugos Galerija Kontaktai" at bounding box center [507, 106] width 596 height 30
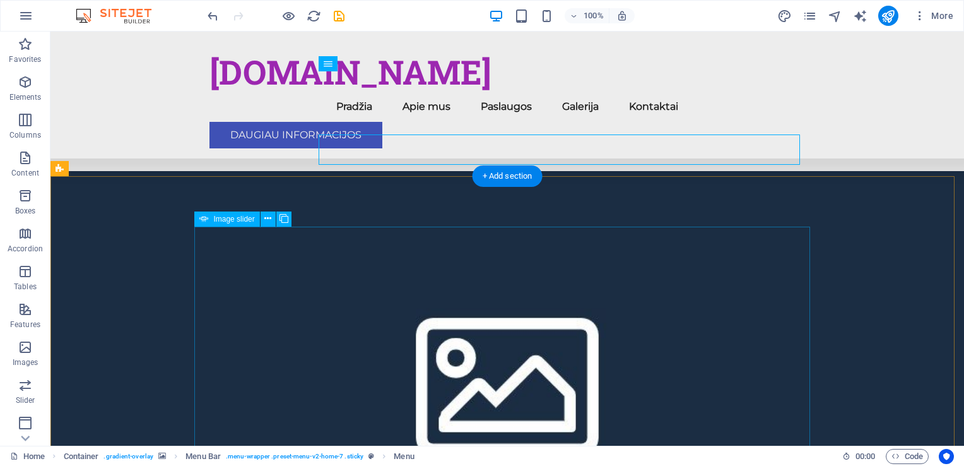
scroll to position [1010, 0]
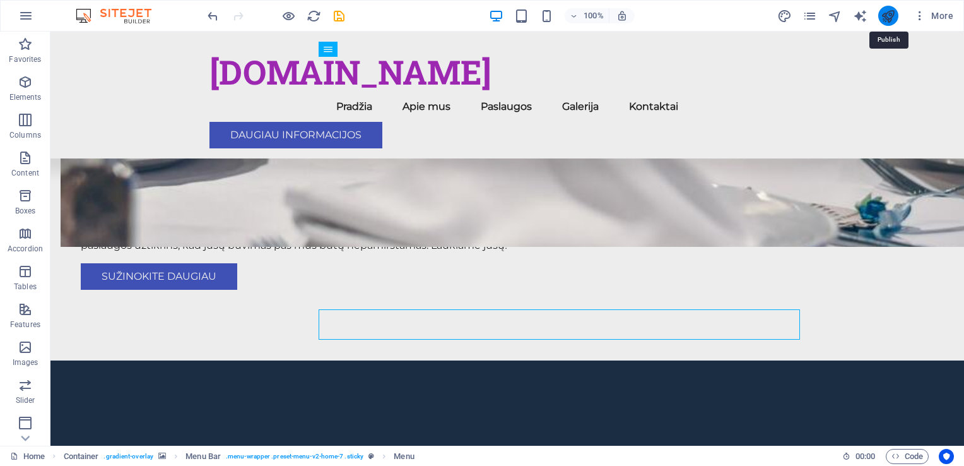
click at [887, 19] on icon "publish" at bounding box center [888, 16] width 15 height 15
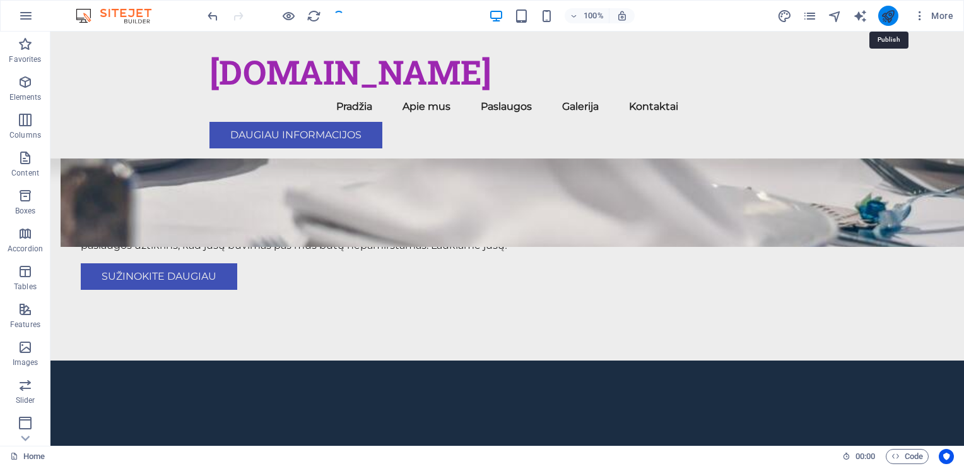
checkbox input "false"
click at [866, 19] on icon "text_generator" at bounding box center [860, 16] width 15 height 15
select select "English"
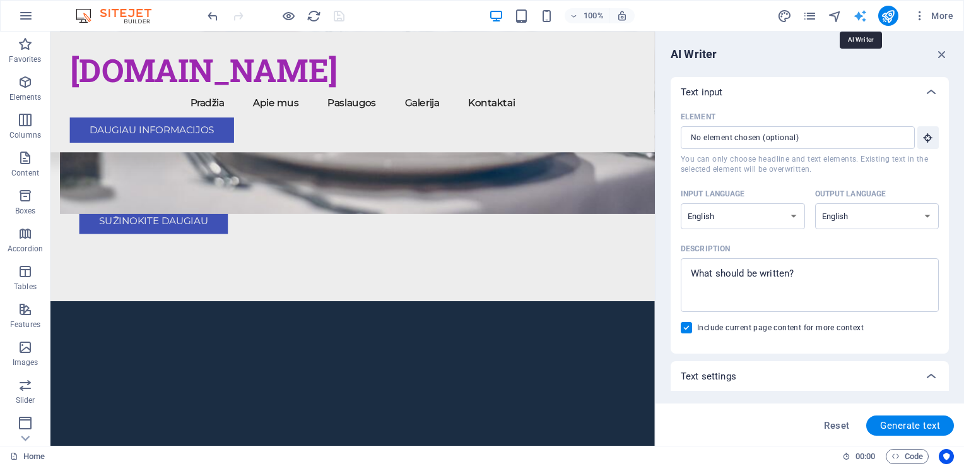
scroll to position [0, 0]
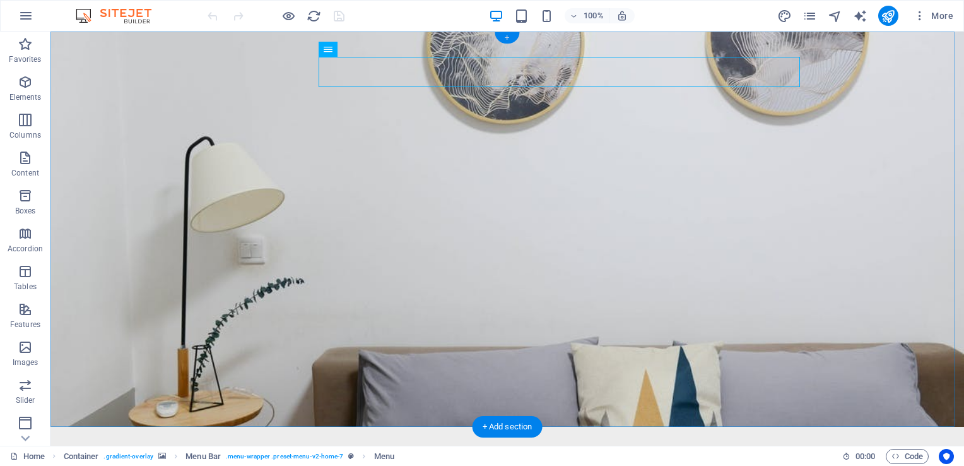
click at [511, 35] on div "+" at bounding box center [507, 37] width 25 height 11
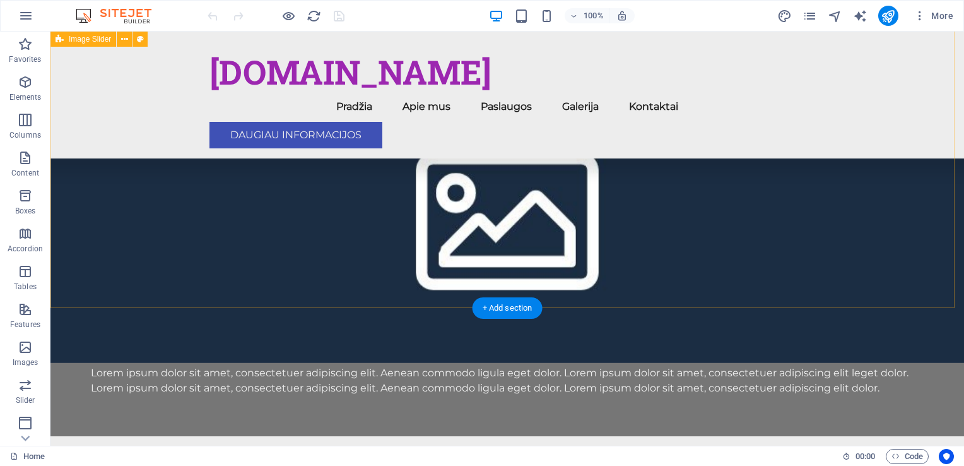
scroll to position [1451, 0]
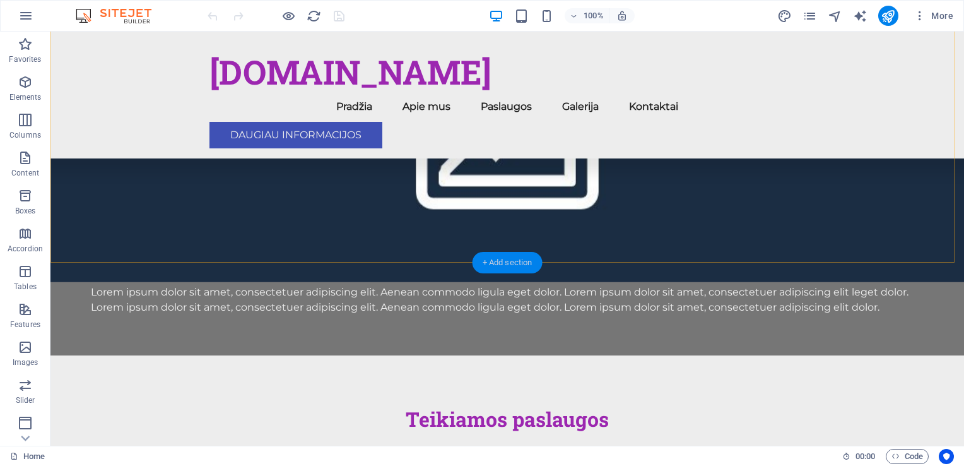
click at [505, 259] on div "+ Add section" at bounding box center [508, 262] width 70 height 21
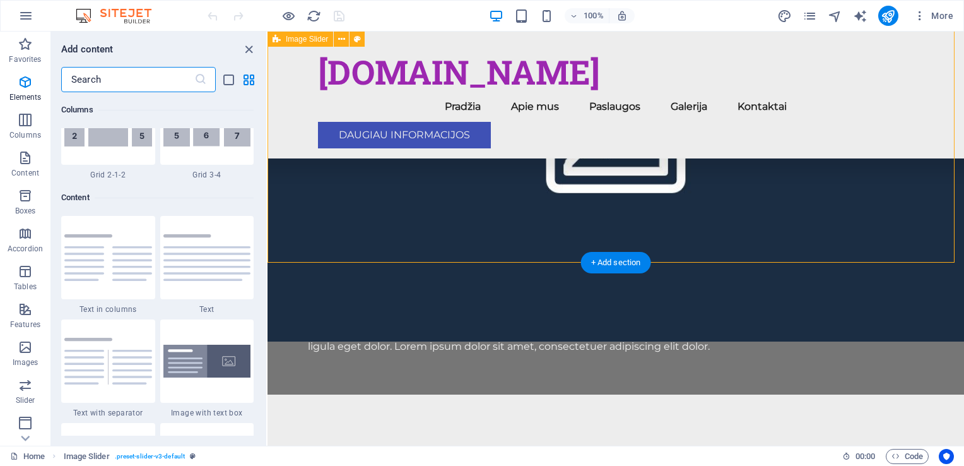
scroll to position [2208, 0]
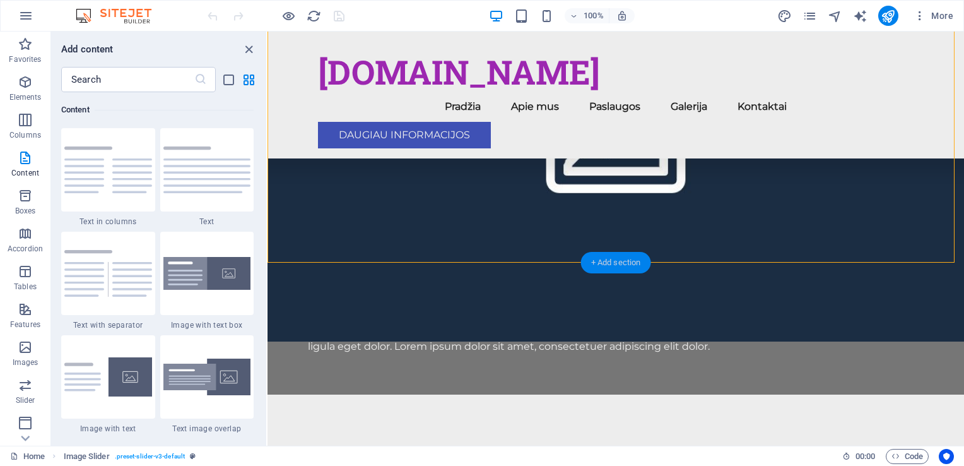
click at [614, 262] on div "+ Add section" at bounding box center [616, 262] width 70 height 21
click at [193, 279] on img at bounding box center [207, 273] width 88 height 33
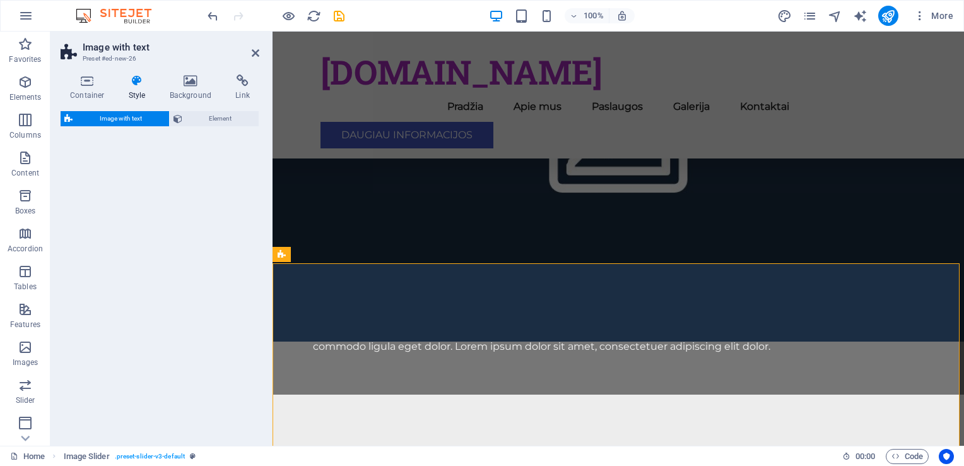
select select "rem"
select select "px"
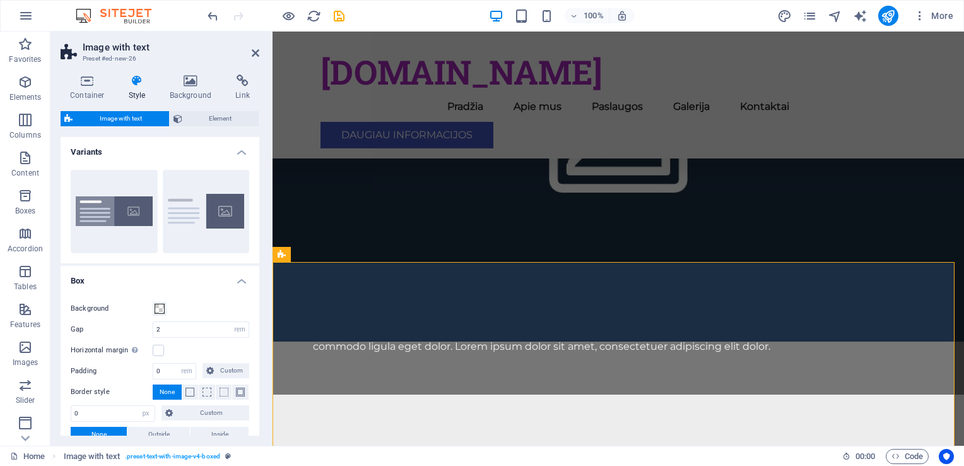
scroll to position [1442, 0]
click at [90, 82] on icon at bounding box center [88, 80] width 54 height 13
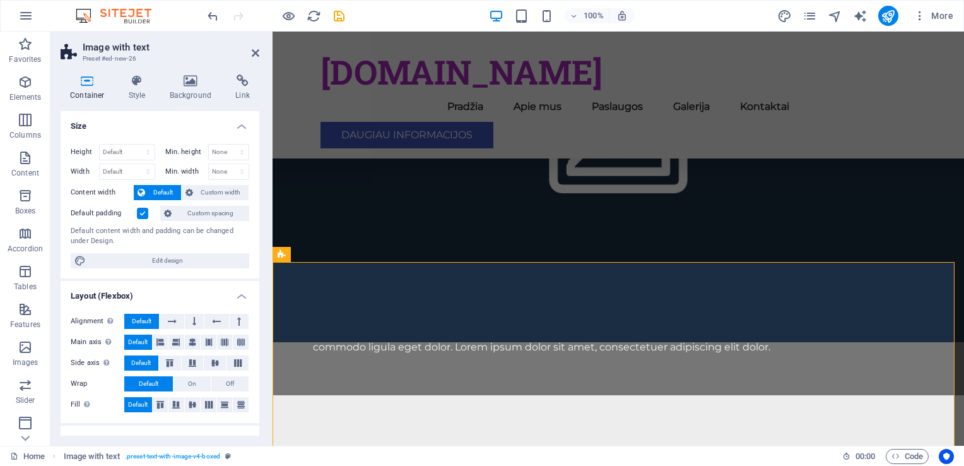
click at [215, 55] on h3 "Preset #ed-new-26" at bounding box center [158, 58] width 151 height 11
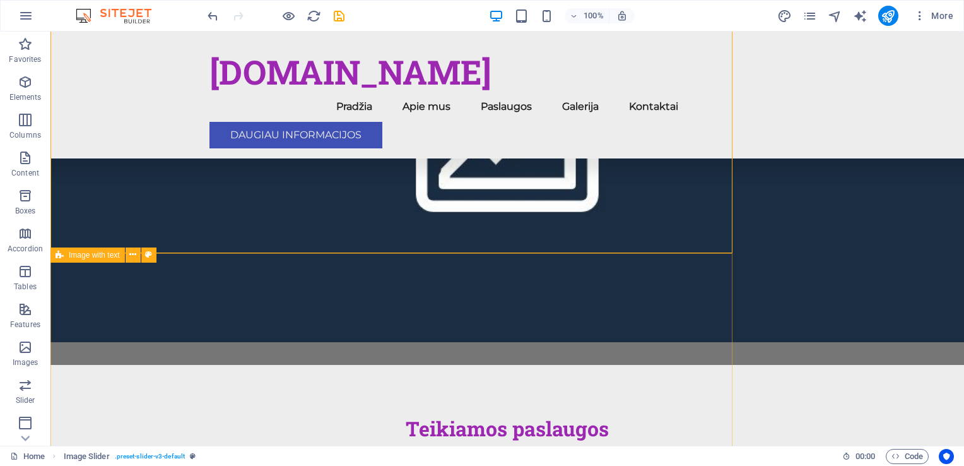
scroll to position [1451, 0]
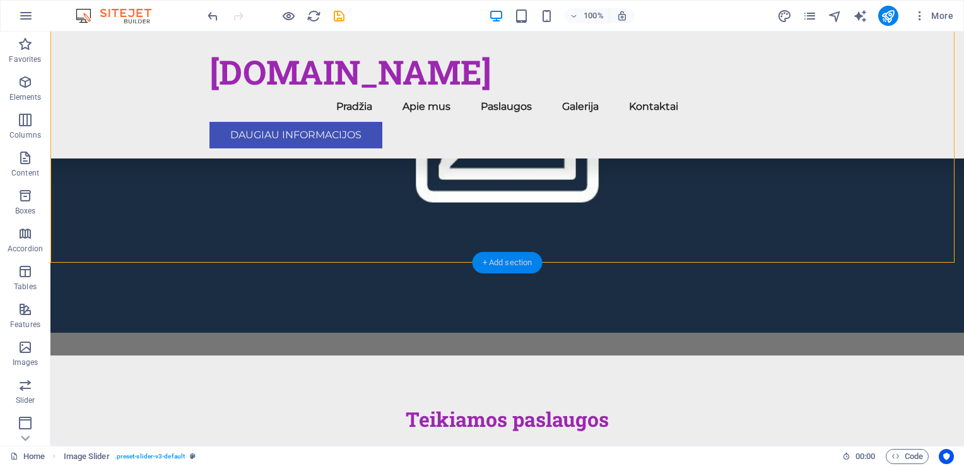
click at [499, 262] on div "+ Add section" at bounding box center [508, 262] width 70 height 21
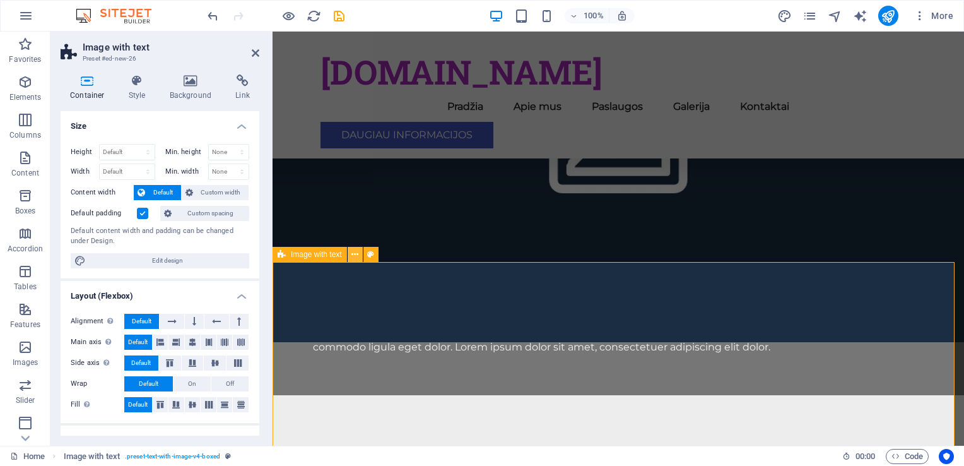
click at [356, 254] on icon at bounding box center [354, 254] width 7 height 13
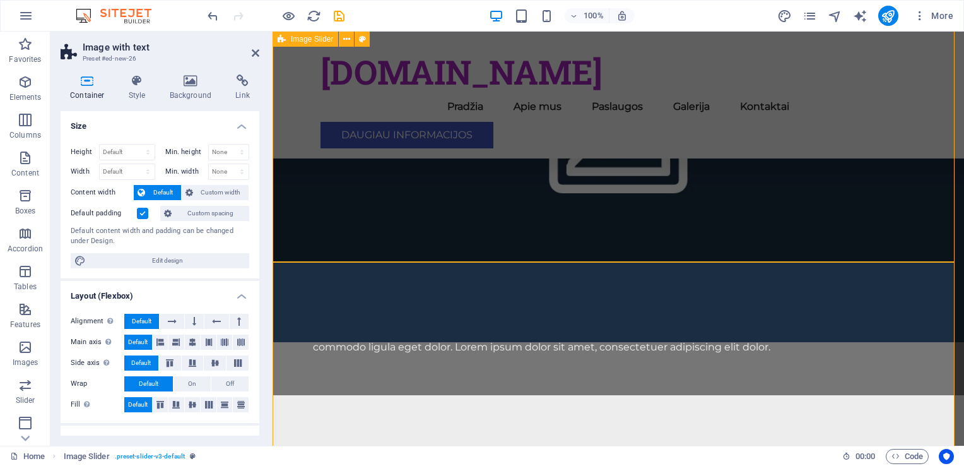
scroll to position [1451, 0]
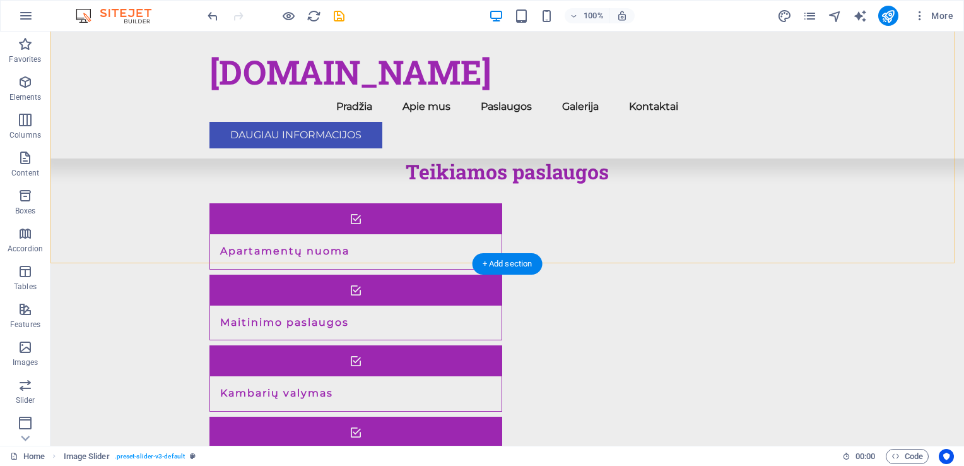
scroll to position [1704, 0]
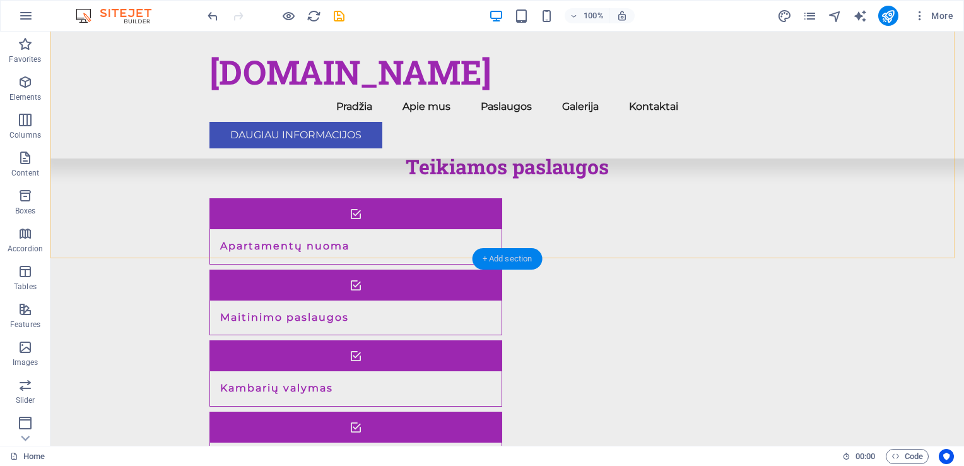
drag, startPoint x: 526, startPoint y: 257, endPoint x: 258, endPoint y: 225, distance: 270.0
click at [526, 257] on div "+ Add section" at bounding box center [508, 258] width 70 height 21
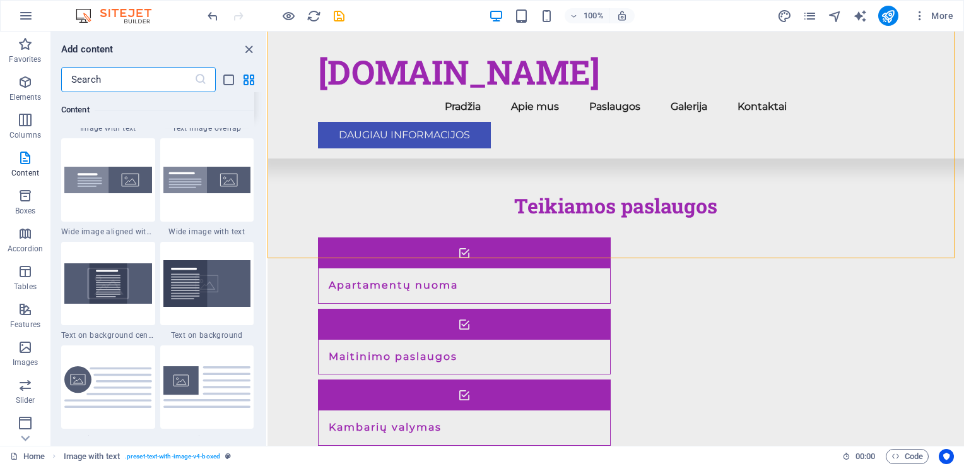
scroll to position [2523, 0]
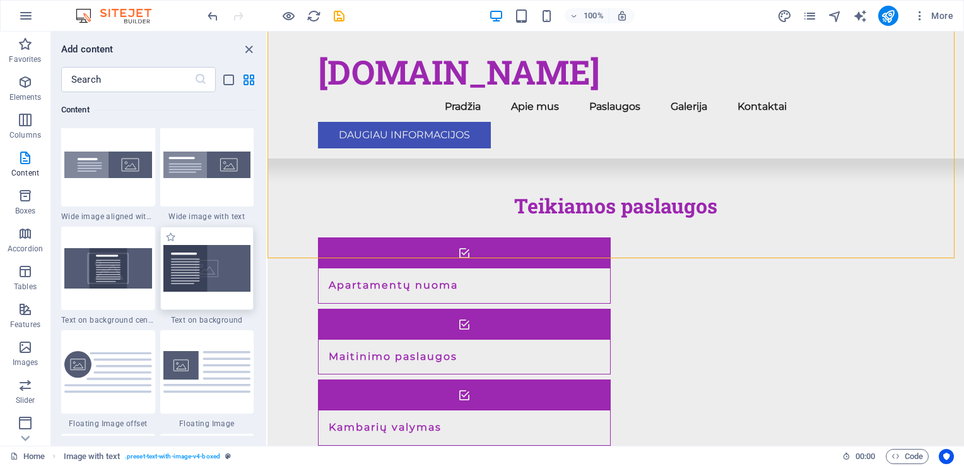
click at [223, 285] on img at bounding box center [207, 268] width 88 height 47
click at [268, 285] on div "Drag here to replace the existing content. Press “Ctrl” if you want to create a…" at bounding box center [616, 239] width 697 height 414
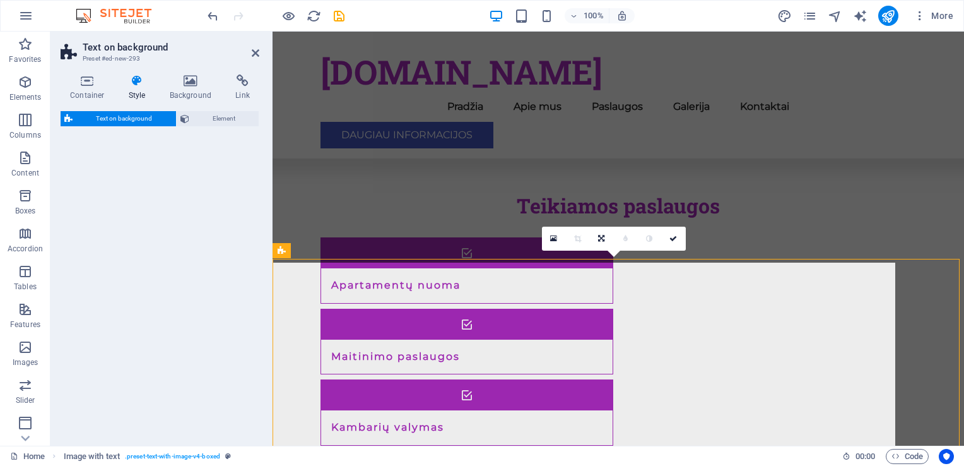
select select "%"
select select "rem"
select select "px"
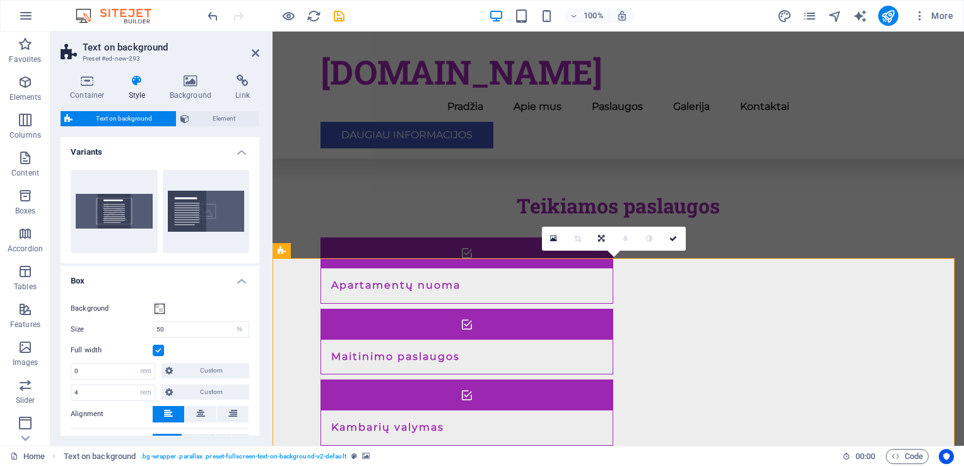
scroll to position [1694, 0]
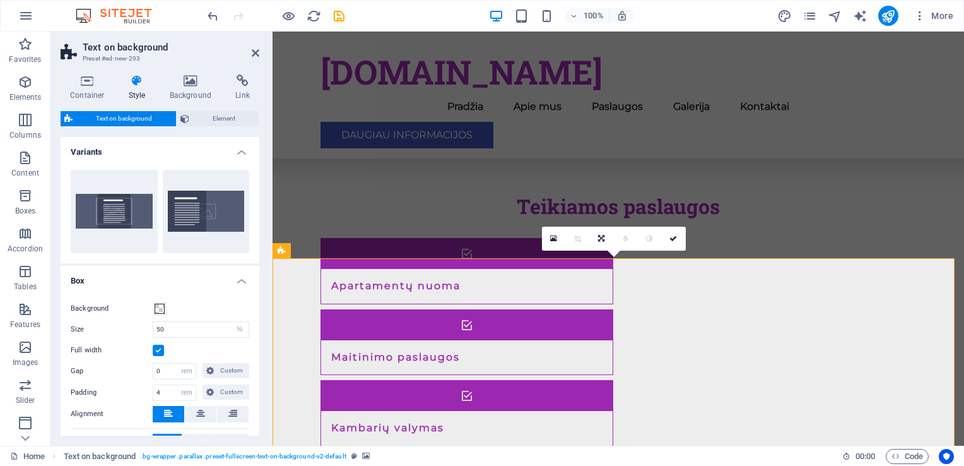
click at [128, 121] on span "Text on background" at bounding box center [124, 118] width 96 height 15
click at [187, 86] on icon at bounding box center [190, 80] width 61 height 13
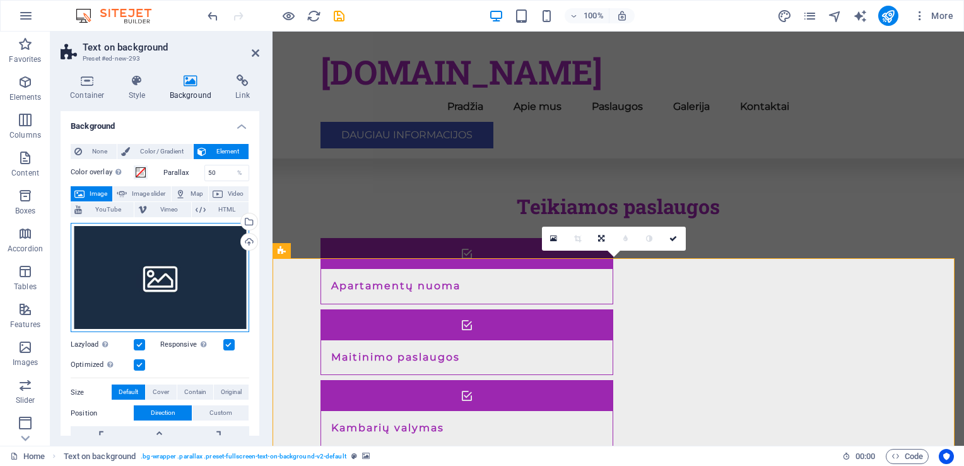
click at [181, 273] on div "Drag files here, click to choose files or select files from Files or our free s…" at bounding box center [160, 278] width 179 height 110
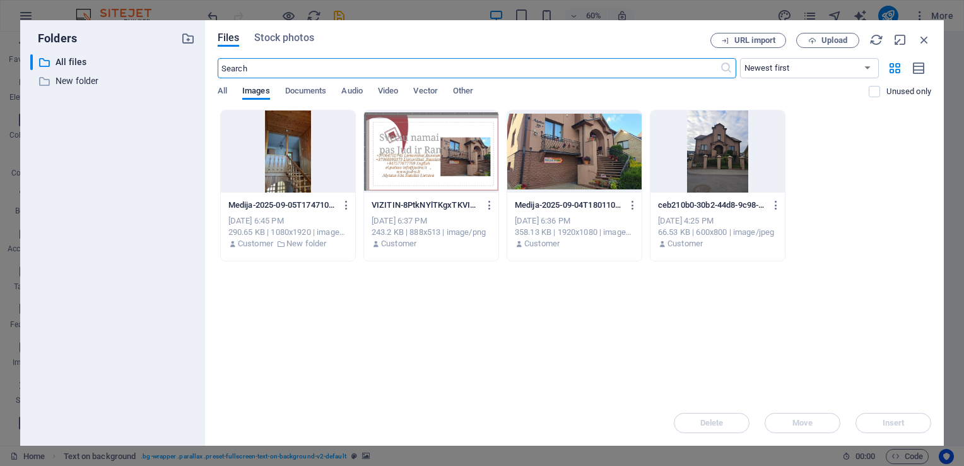
scroll to position [1699, 0]
click at [298, 184] on div at bounding box center [288, 151] width 134 height 82
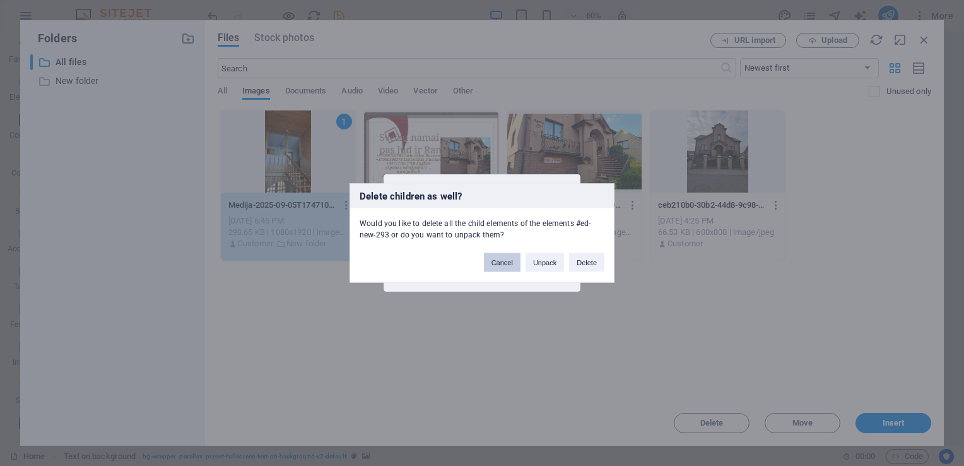
click at [510, 260] on button "Cancel" at bounding box center [502, 262] width 37 height 19
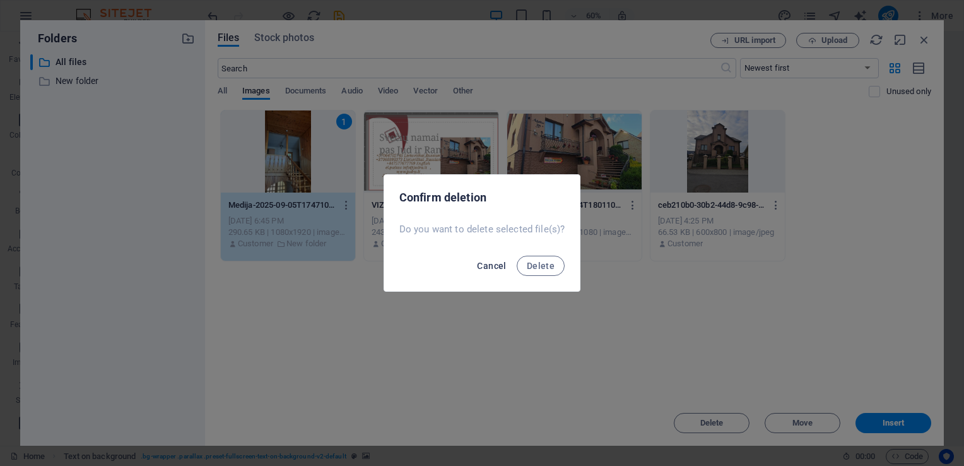
click at [500, 267] on span "Cancel" at bounding box center [491, 266] width 29 height 10
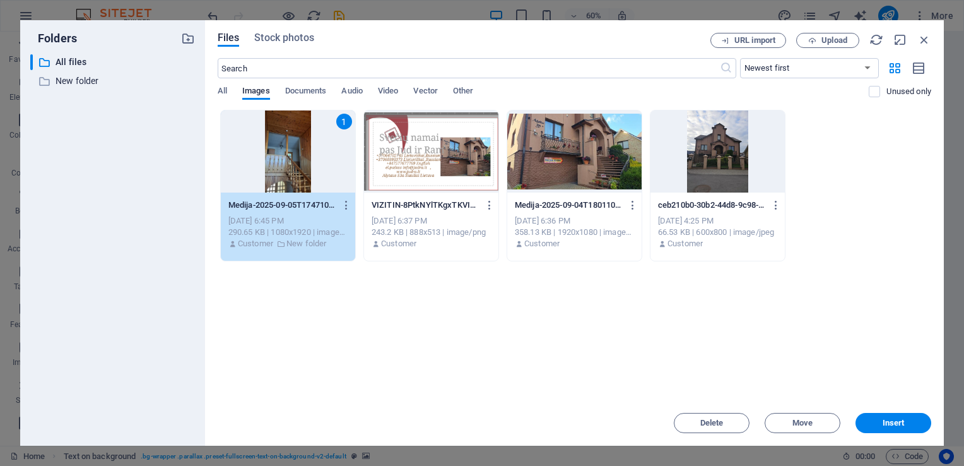
click at [273, 184] on div "1" at bounding box center [288, 151] width 134 height 82
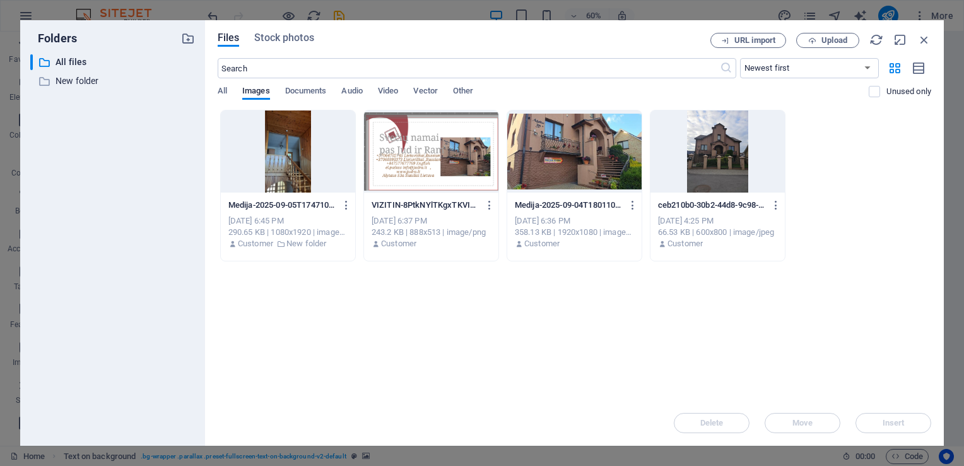
click at [701, 420] on div "Delete Move Insert" at bounding box center [575, 416] width 714 height 33
click at [700, 423] on div "Delete Move Insert" at bounding box center [575, 416] width 714 height 33
click at [276, 170] on div at bounding box center [288, 151] width 134 height 82
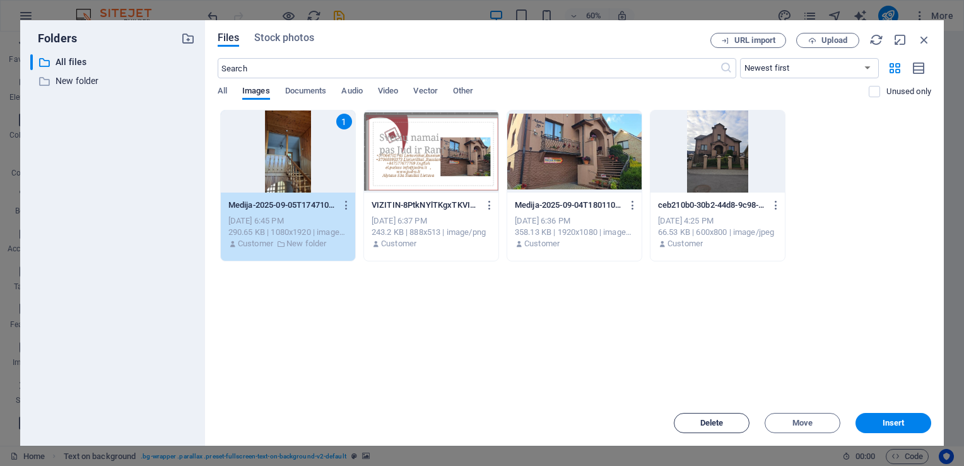
click at [697, 422] on span "Delete" at bounding box center [712, 423] width 64 height 8
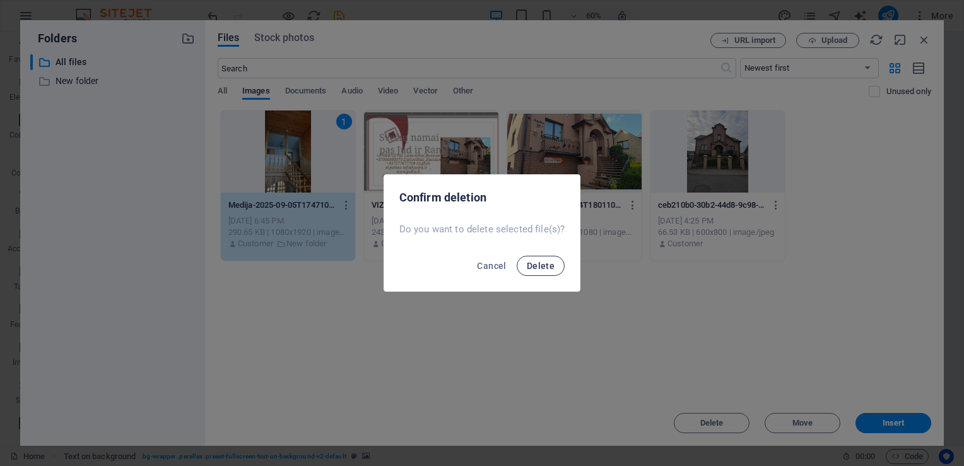
click at [541, 269] on span "Delete" at bounding box center [541, 266] width 28 height 10
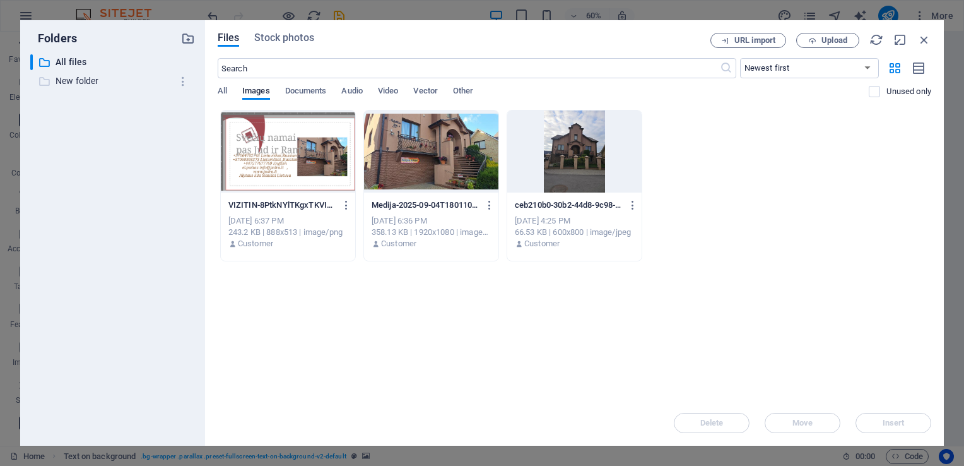
click at [93, 80] on p "New folder" at bounding box center [114, 81] width 116 height 15
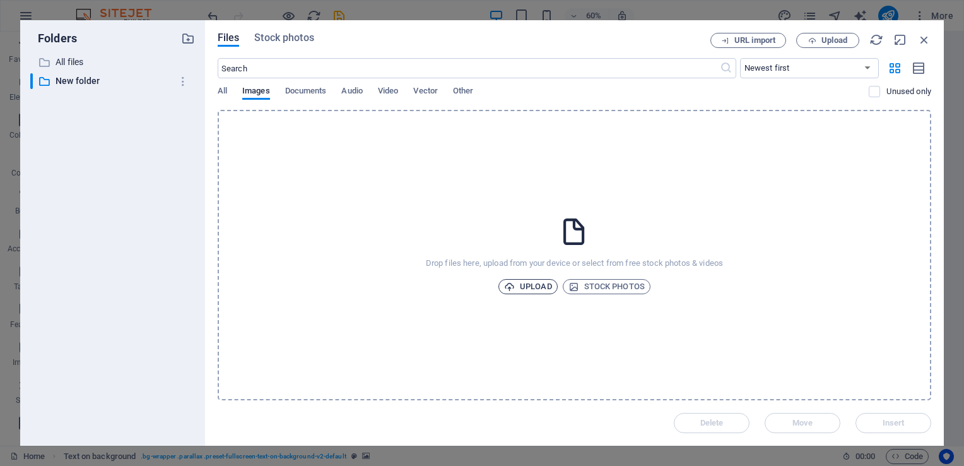
click at [536, 285] on span "Upload" at bounding box center [528, 286] width 48 height 15
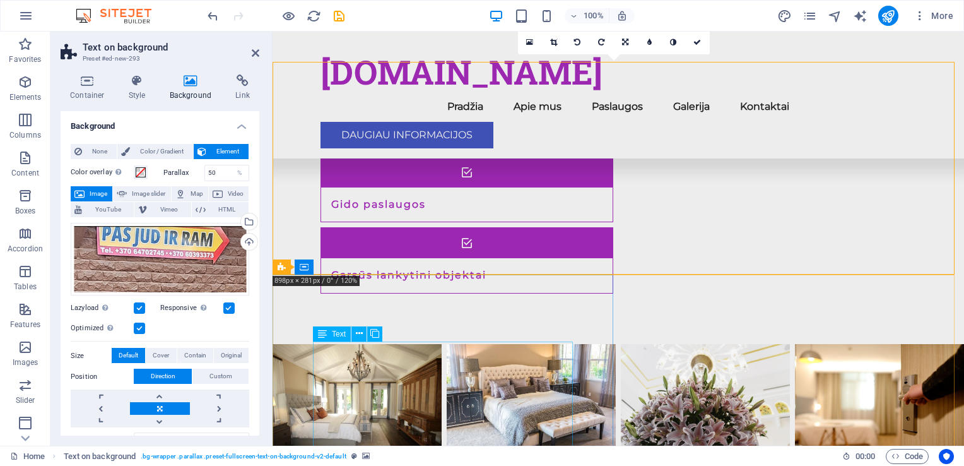
scroll to position [2073, 0]
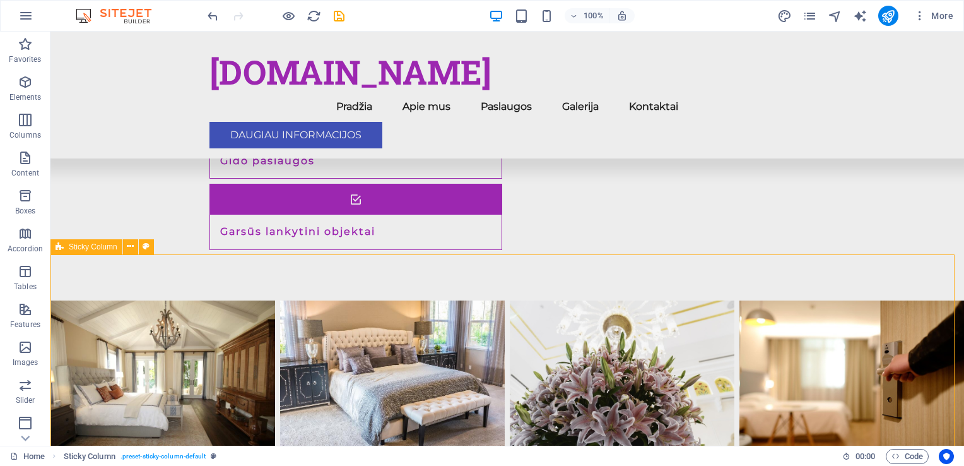
click at [514, 253] on div "+ Add section" at bounding box center [508, 254] width 70 height 21
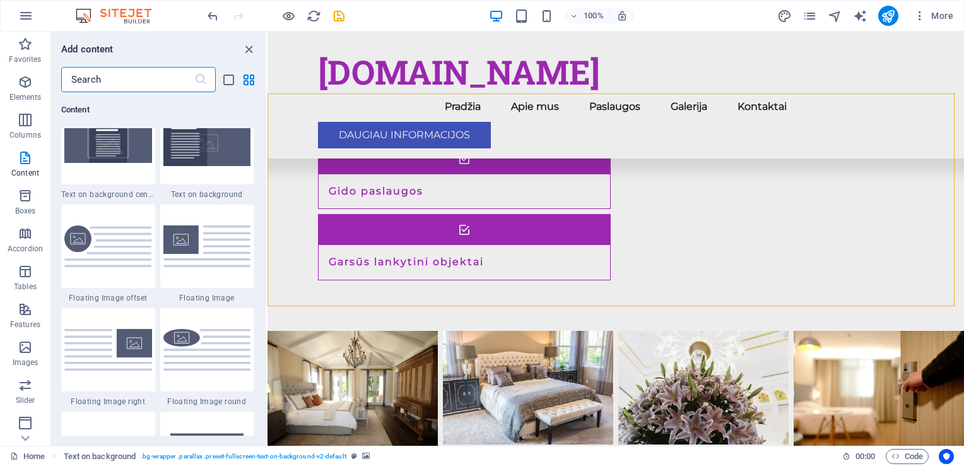
scroll to position [2649, 0]
click at [192, 249] on img at bounding box center [207, 245] width 88 height 41
click at [268, 249] on div "Drag here to replace the existing content. Press “Ctrl” if you want to create a…" at bounding box center [616, 239] width 697 height 414
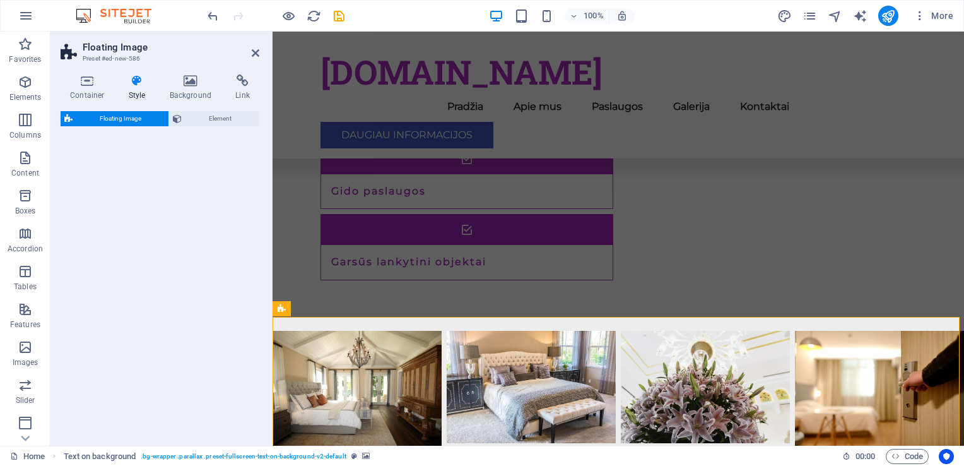
click at [192, 249] on div "Floating Image Element" at bounding box center [160, 273] width 199 height 324
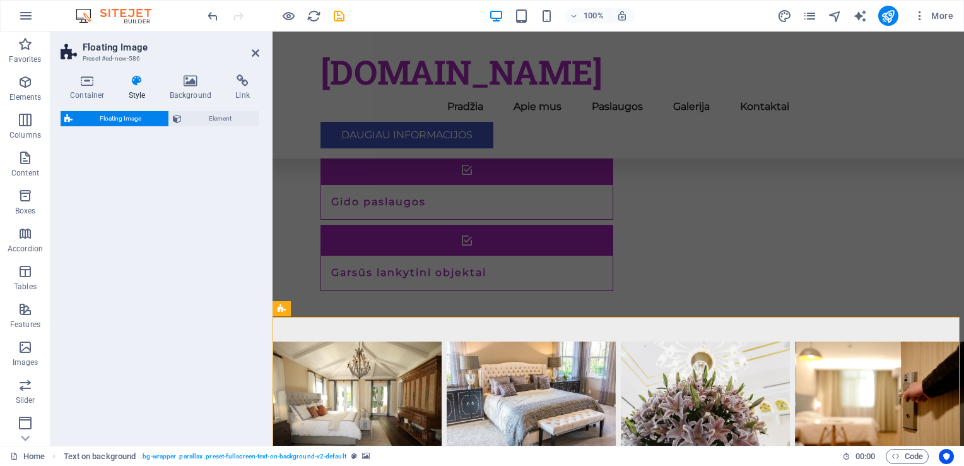
select select "%"
select select "rem"
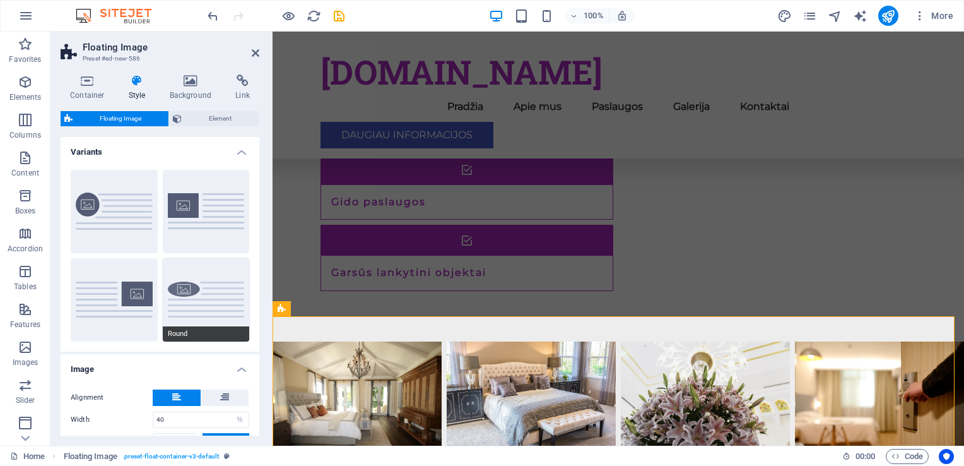
click at [192, 289] on button "Round" at bounding box center [206, 299] width 87 height 83
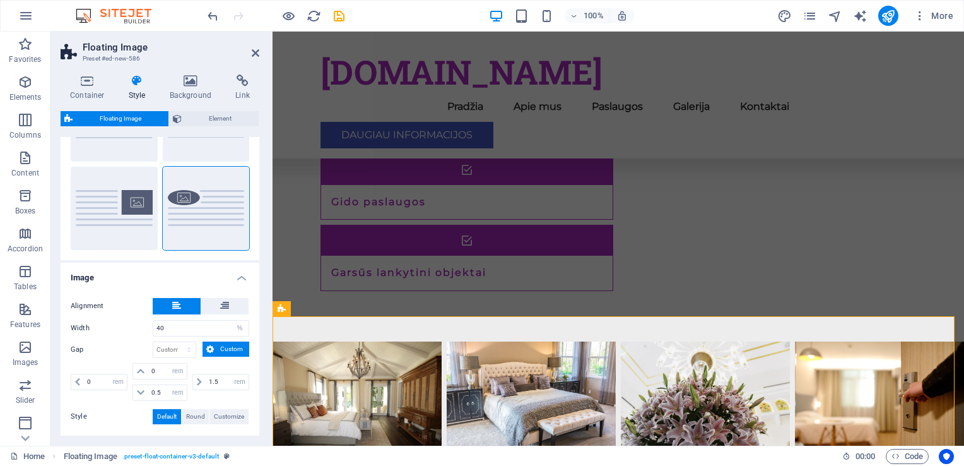
scroll to position [0, 0]
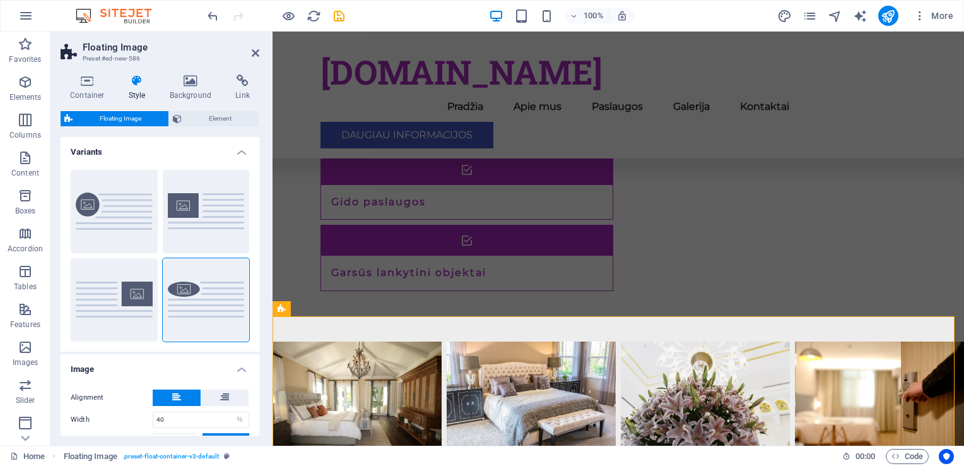
click at [129, 114] on span "Floating Image" at bounding box center [120, 118] width 88 height 15
click at [129, 115] on span "Floating Image" at bounding box center [120, 118] width 88 height 15
click at [941, 16] on span "More" at bounding box center [934, 15] width 40 height 13
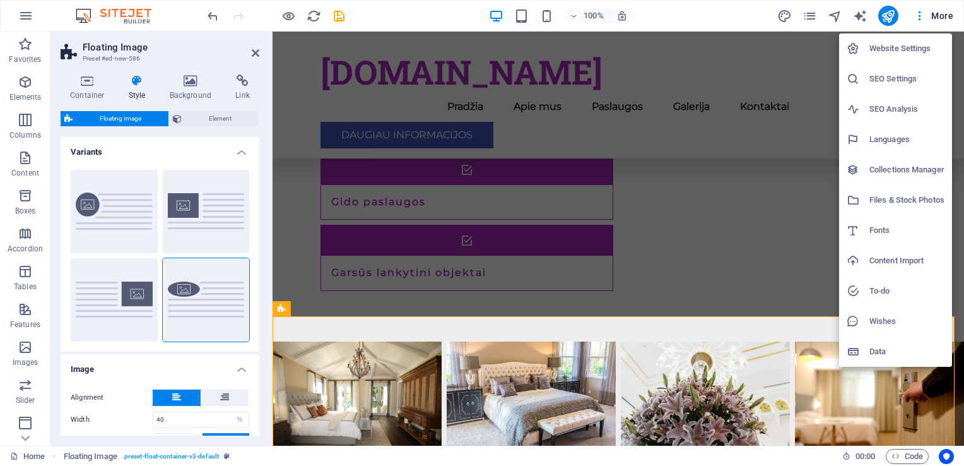
click at [103, 206] on div at bounding box center [482, 233] width 964 height 466
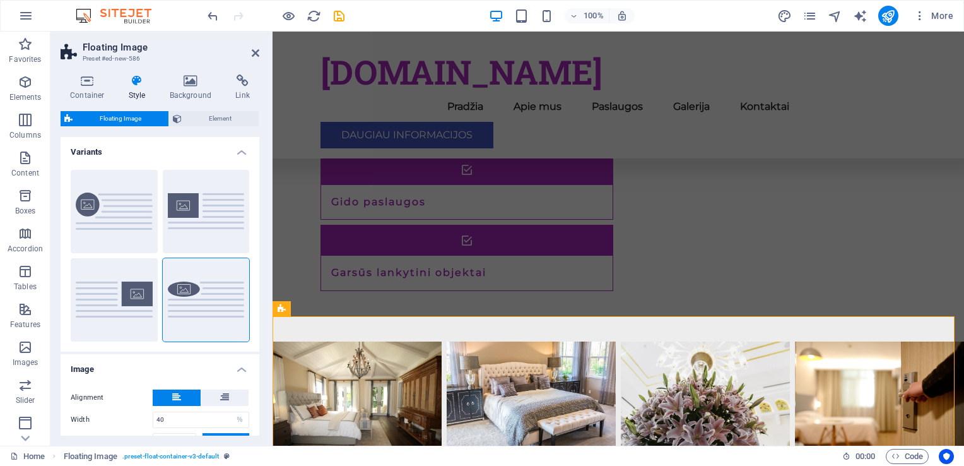
click at [104, 206] on div "Website Settings SEO Settings SEO Analysis Languages Collections Manager Files …" at bounding box center [482, 237] width 964 height 458
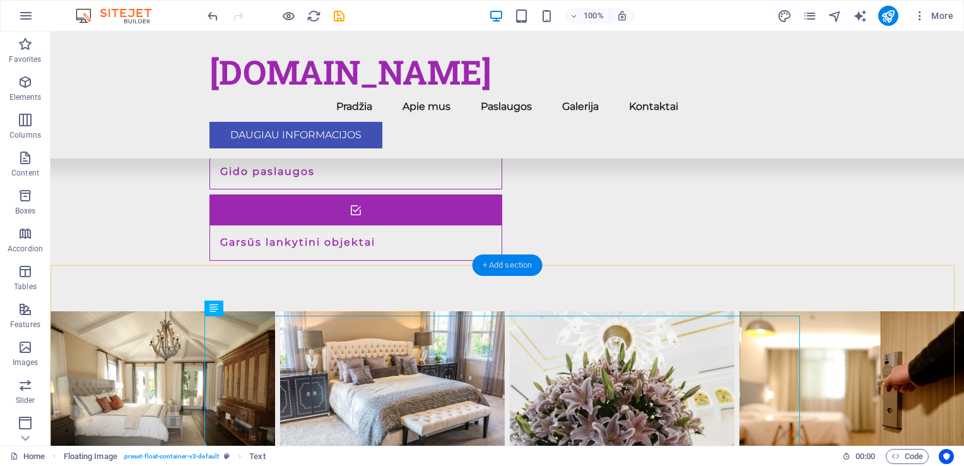
click at [510, 266] on div "+ Add section" at bounding box center [508, 264] width 70 height 21
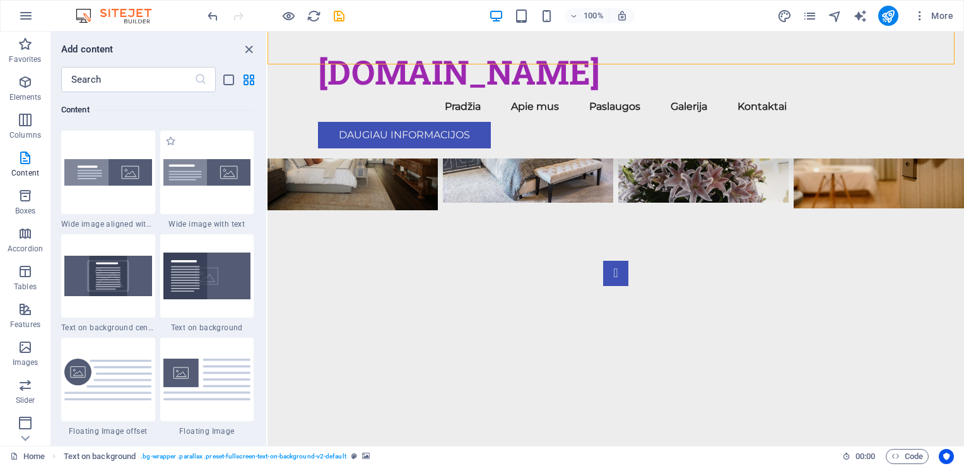
scroll to position [2523, 0]
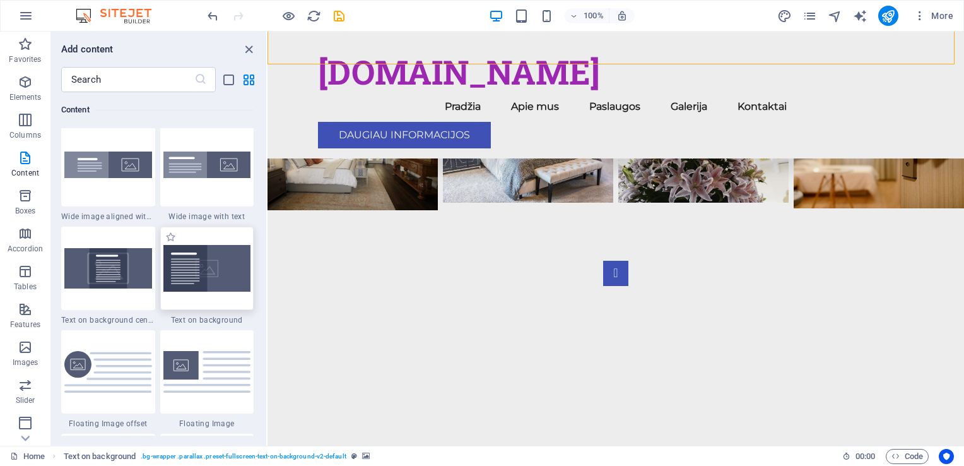
click at [212, 269] on img at bounding box center [207, 268] width 88 height 47
click at [268, 269] on div "Drag here to replace the existing content. Press “Ctrl” if you want to create a…" at bounding box center [616, 239] width 697 height 414
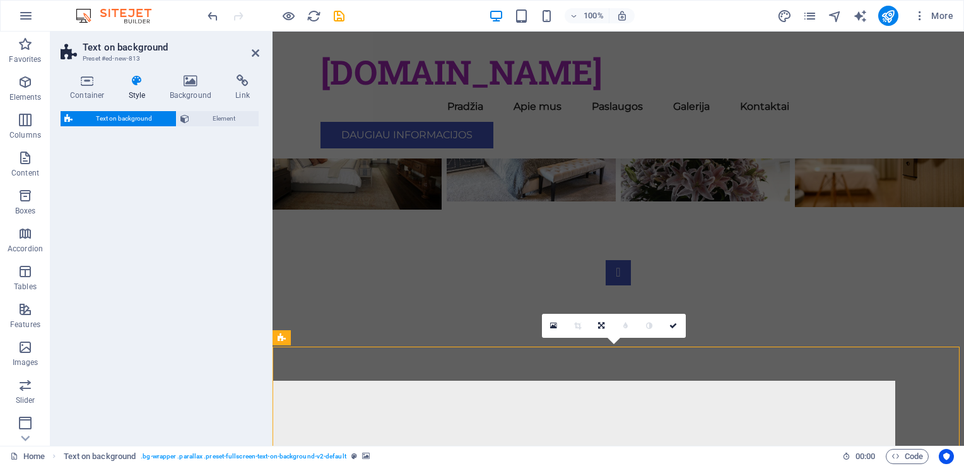
select select "%"
select select "rem"
select select "px"
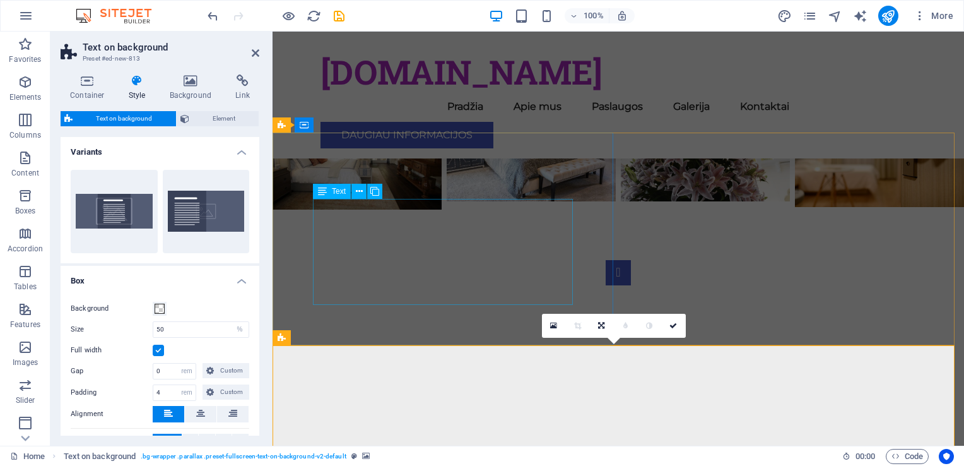
scroll to position [2033, 0]
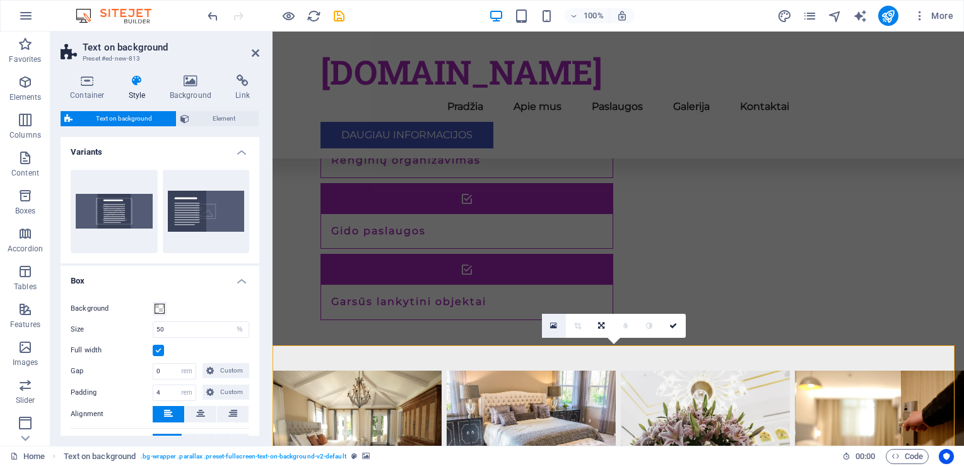
click at [555, 326] on icon at bounding box center [553, 325] width 7 height 9
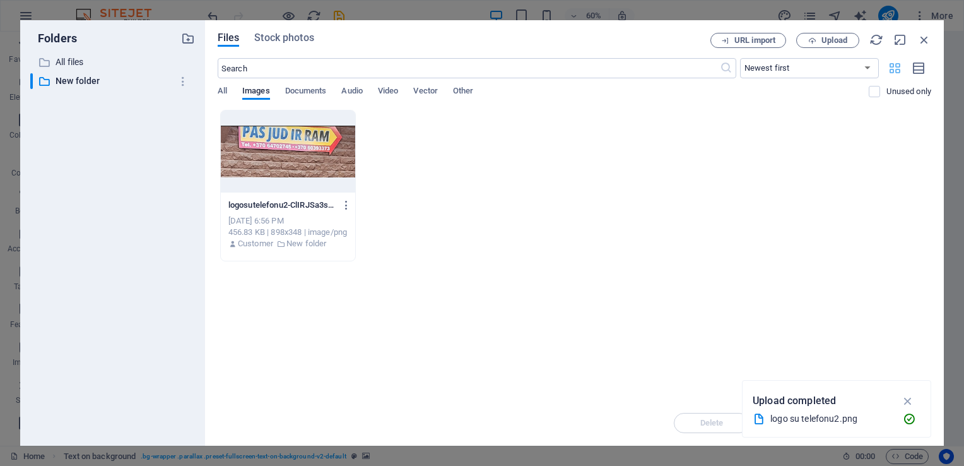
click at [899, 71] on icon "button" at bounding box center [895, 68] width 15 height 14
click at [901, 74] on icon "button" at bounding box center [895, 68] width 15 height 14
click at [896, 69] on icon "button" at bounding box center [895, 68] width 15 height 14
click at [893, 69] on icon "button" at bounding box center [895, 68] width 15 height 14
click at [920, 68] on icon "button" at bounding box center [919, 68] width 14 height 15
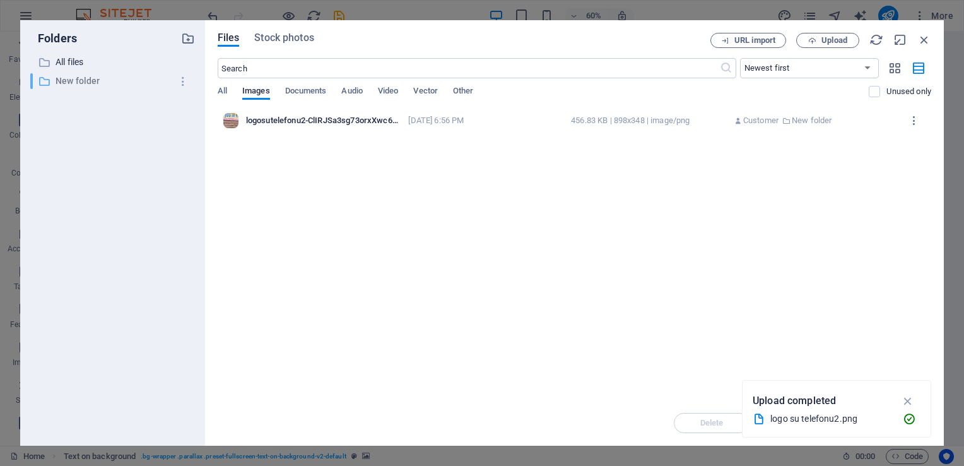
click at [71, 78] on p "New folder" at bounding box center [114, 81] width 116 height 15
click at [83, 64] on p "All files" at bounding box center [114, 62] width 116 height 15
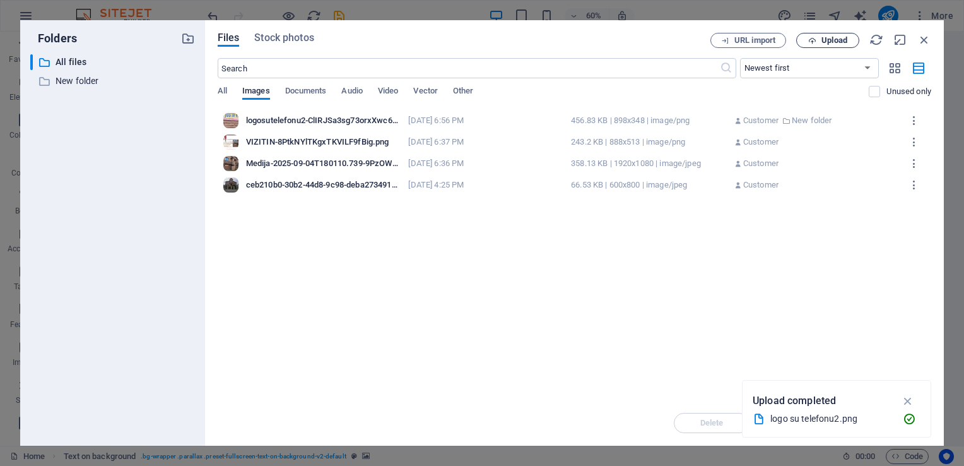
click at [816, 40] on icon "button" at bounding box center [812, 41] width 8 height 8
click at [917, 39] on icon "button" at bounding box center [924, 40] width 14 height 14
